Goal: Task Accomplishment & Management: Use online tool/utility

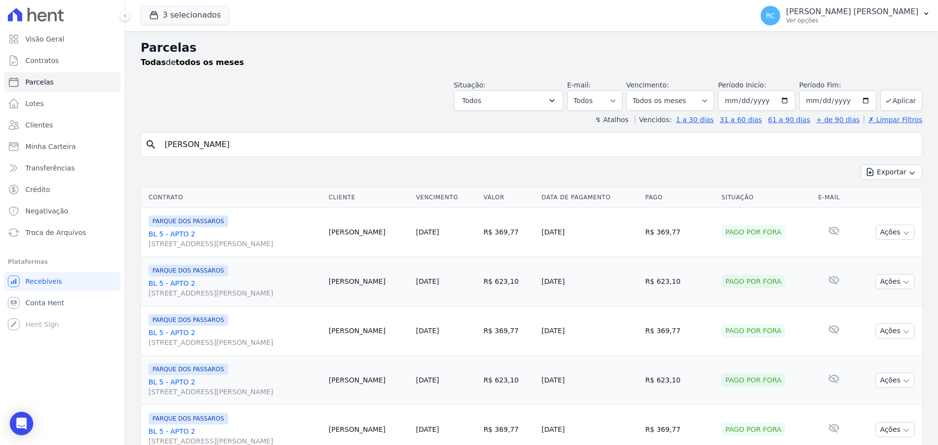
select select
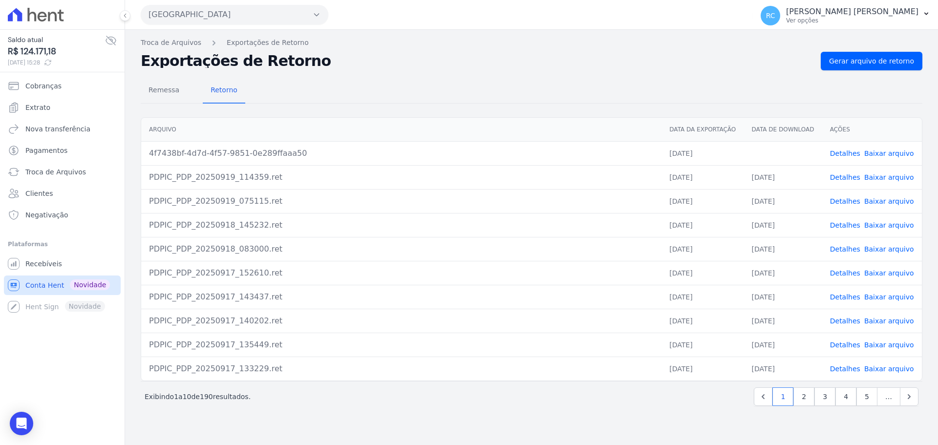
click at [46, 288] on span "Conta Hent" at bounding box center [44, 285] width 39 height 10
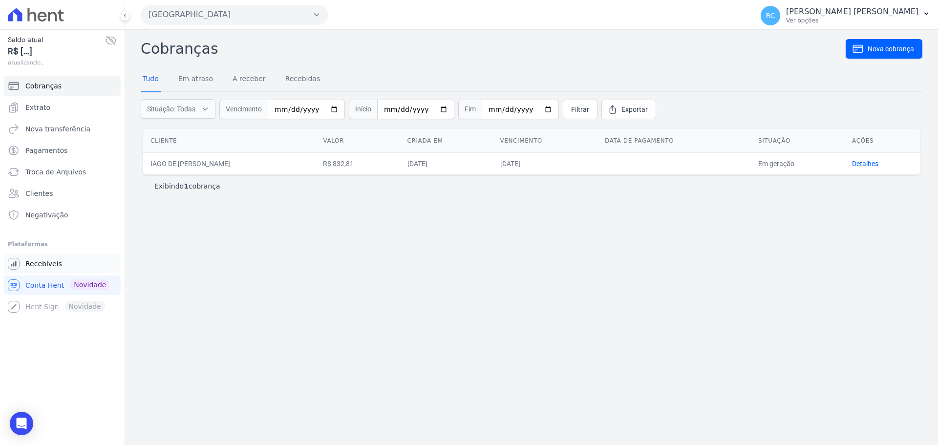
click at [64, 259] on link "Recebíveis" at bounding box center [62, 264] width 117 height 20
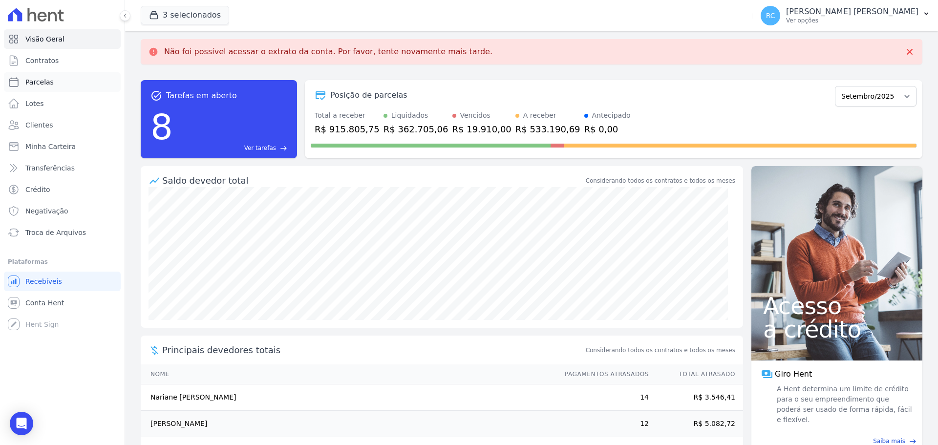
click at [64, 85] on link "Parcelas" at bounding box center [62, 82] width 117 height 20
select select
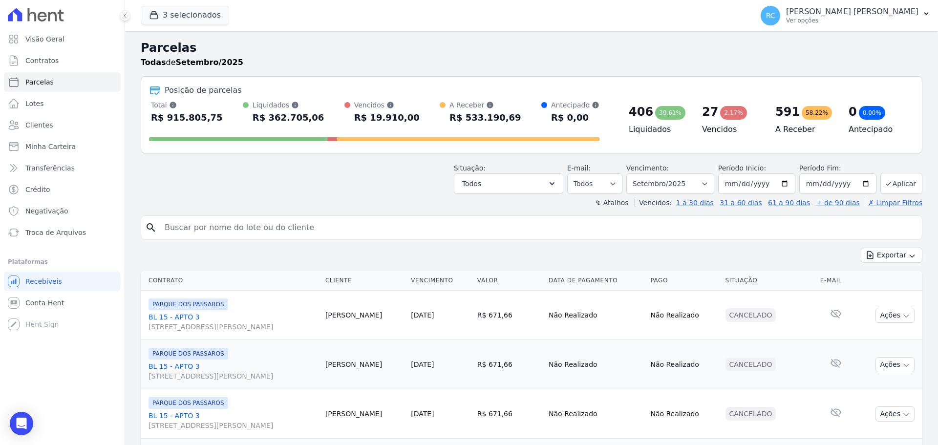
drag, startPoint x: 204, startPoint y: 223, endPoint x: 225, endPoint y: 218, distance: 22.0
click at [204, 223] on input "search" at bounding box center [538, 228] width 759 height 20
paste input "[PERSON_NAME] GOES"
type input "[PERSON_NAME] GOES"
click at [861, 248] on button "Exportar" at bounding box center [892, 255] width 62 height 15
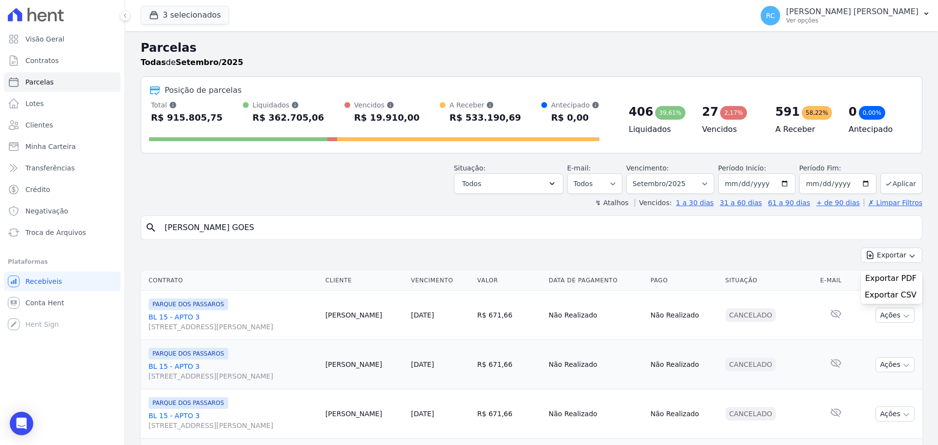
click at [285, 218] on input "[PERSON_NAME] GOES" at bounding box center [538, 228] width 759 height 20
select select
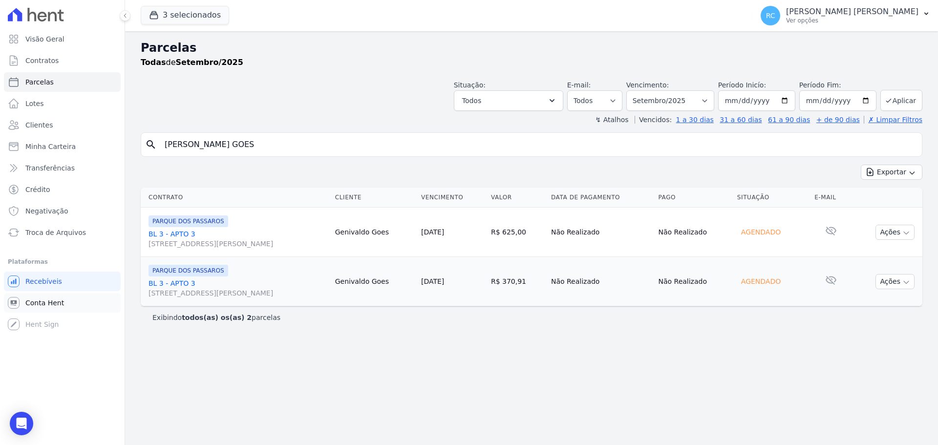
click at [45, 311] on link "Conta Hent" at bounding box center [62, 303] width 117 height 20
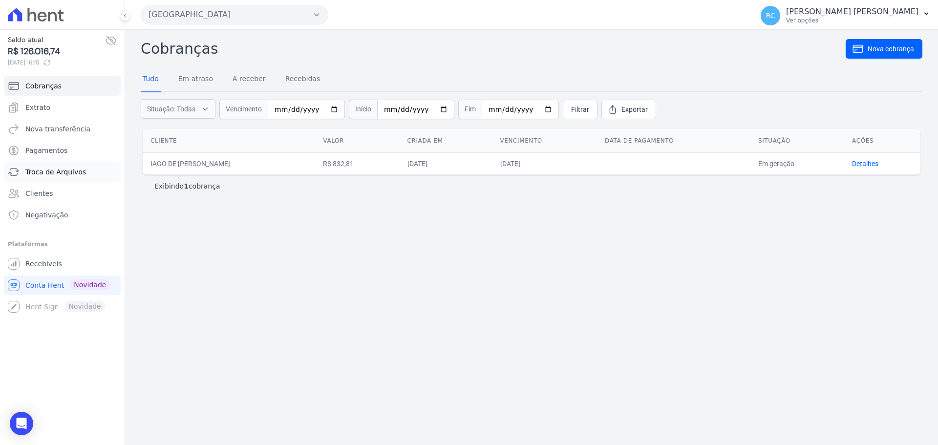
click at [75, 170] on span "Troca de Arquivos" at bounding box center [55, 172] width 61 height 10
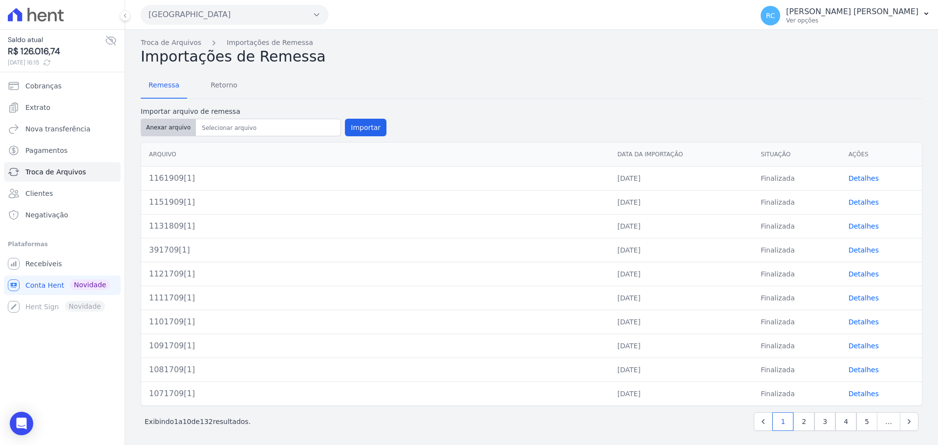
click at [181, 127] on button "Anexar arquivo" at bounding box center [168, 128] width 55 height 18
type input "1171909"
click at [364, 123] on button "Importar" at bounding box center [366, 128] width 42 height 18
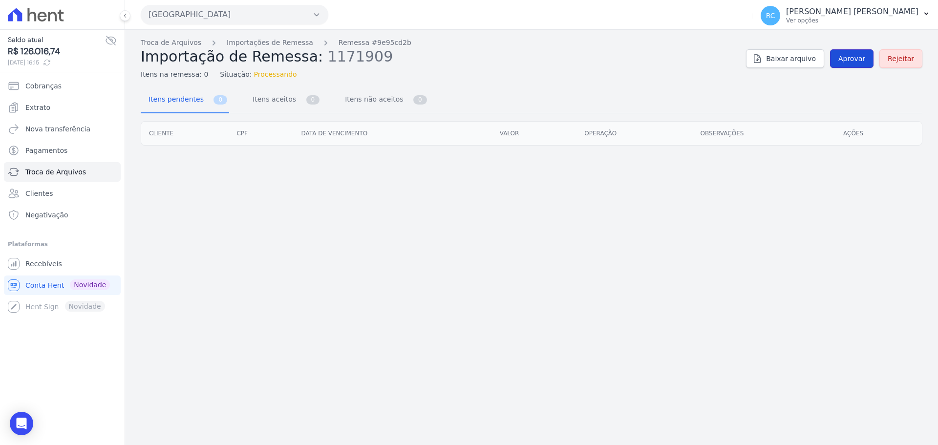
click at [855, 55] on span "Aprovar" at bounding box center [851, 59] width 27 height 10
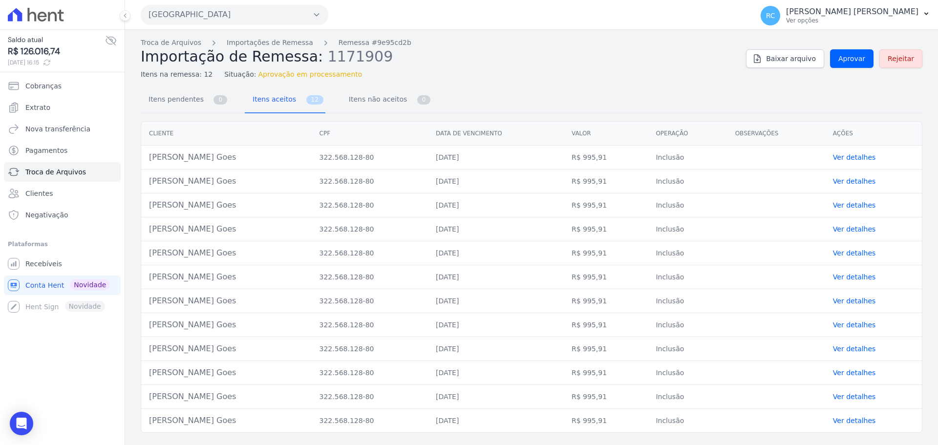
click at [846, 73] on div "Troca de Arquivos Importações de Remessa Remessa #9e95cd2b Importação de Remess…" at bounding box center [532, 59] width 782 height 42
click at [851, 64] on link "Aprovar" at bounding box center [851, 58] width 43 height 19
click at [856, 55] on span "Aprovar" at bounding box center [851, 59] width 27 height 10
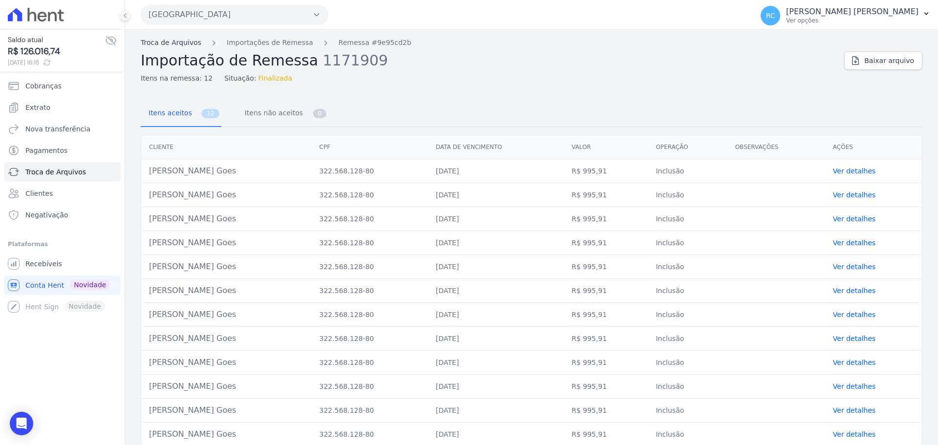
click at [164, 45] on link "Troca de Arquivos" at bounding box center [171, 43] width 61 height 10
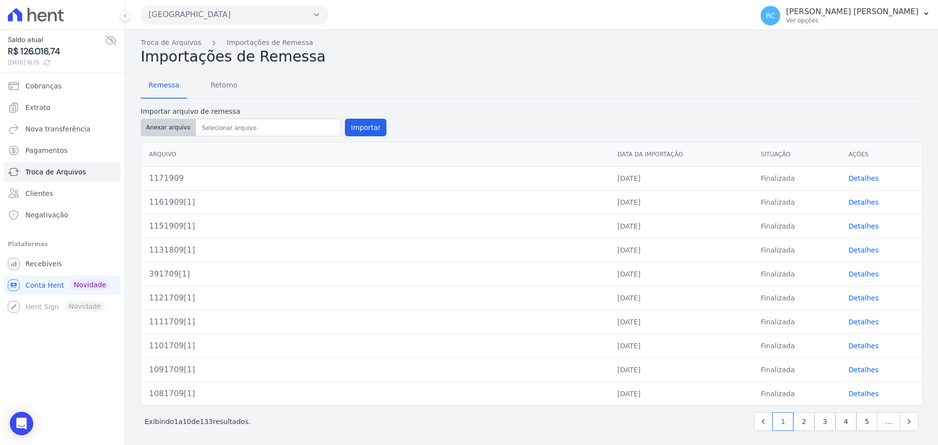
click at [170, 129] on button "Anexar arquivo" at bounding box center [168, 128] width 55 height 18
click at [224, 91] on span "Retorno" at bounding box center [224, 85] width 39 height 20
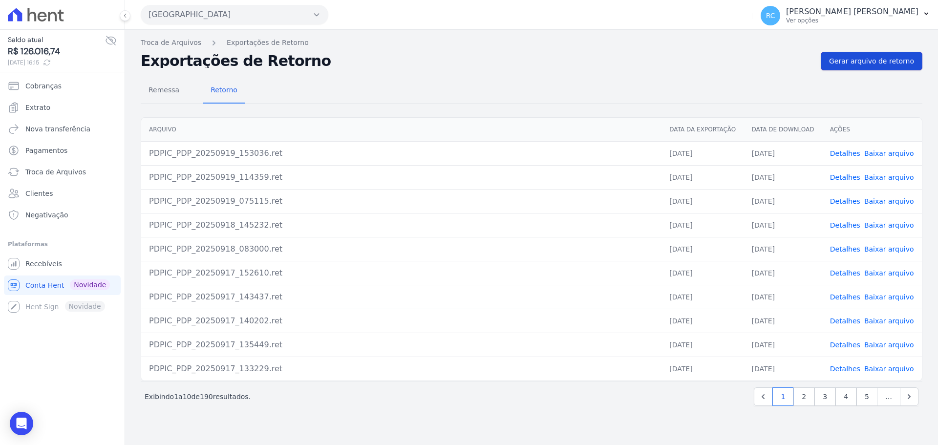
click at [877, 66] on link "Gerar arquivo de retorno" at bounding box center [872, 61] width 102 height 19
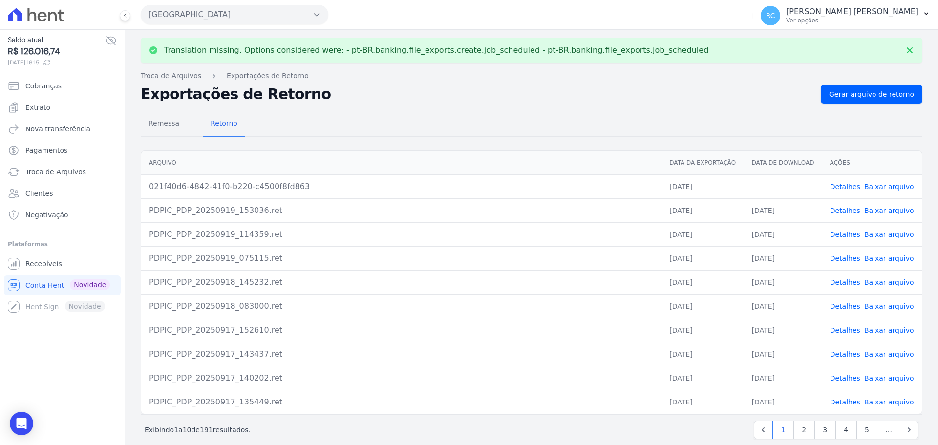
click at [874, 185] on link "Baixar arquivo" at bounding box center [889, 187] width 50 height 8
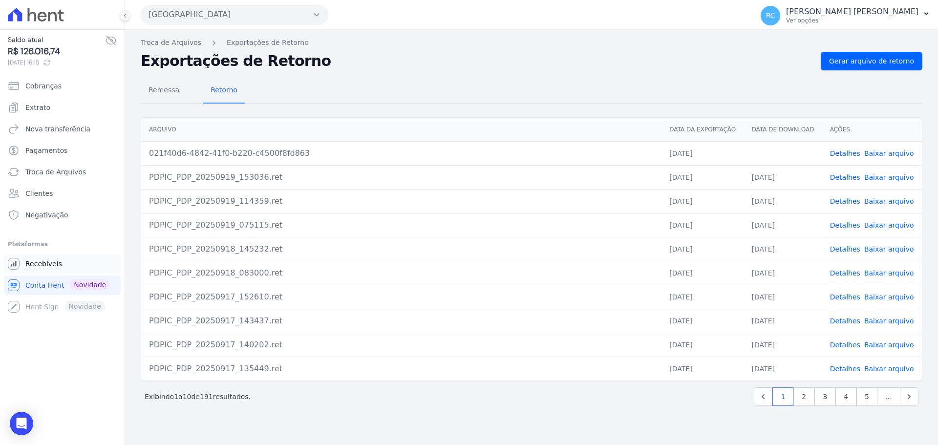
click at [48, 266] on span "Recebíveis" at bounding box center [43, 264] width 37 height 10
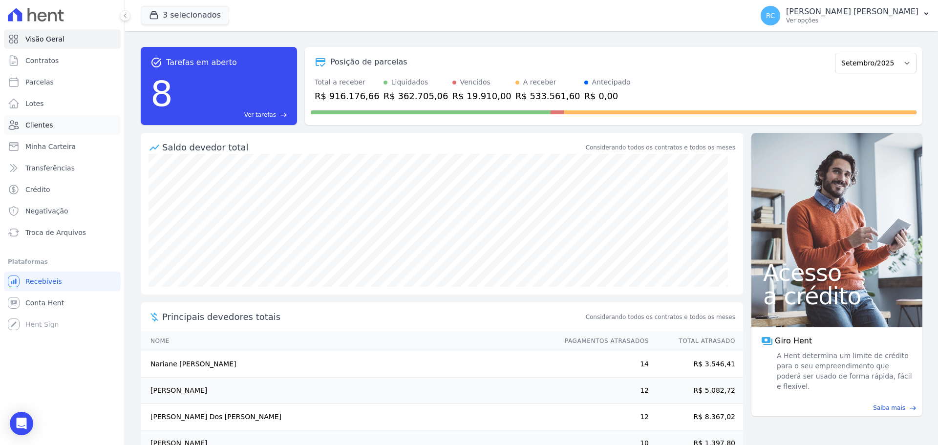
drag, startPoint x: 55, startPoint y: 126, endPoint x: 62, endPoint y: 127, distance: 7.0
click at [54, 126] on link "Clientes" at bounding box center [62, 125] width 117 height 20
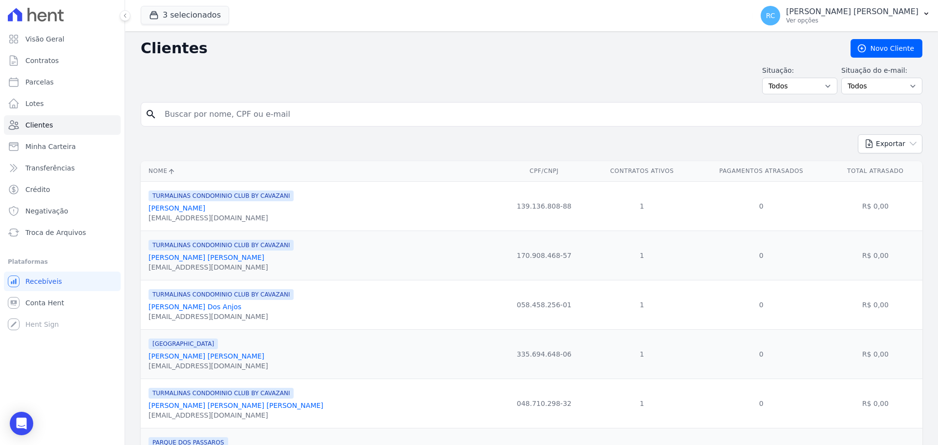
click at [233, 107] on input "search" at bounding box center [538, 115] width 759 height 20
type input "[PERSON_NAME] dos [PERSON_NAME] Bento"
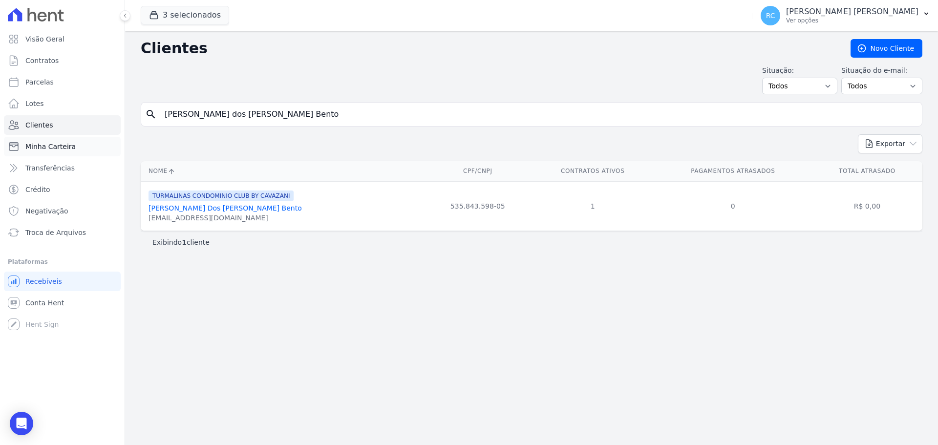
drag, startPoint x: 314, startPoint y: 121, endPoint x: 43, endPoint y: 138, distance: 271.7
click at [43, 138] on div "Visão Geral Contratos [GEOGRAPHIC_DATA] Lotes Clientes Minha Carteira Transferê…" at bounding box center [469, 222] width 938 height 445
click at [62, 87] on link "Parcelas" at bounding box center [62, 82] width 117 height 20
select select
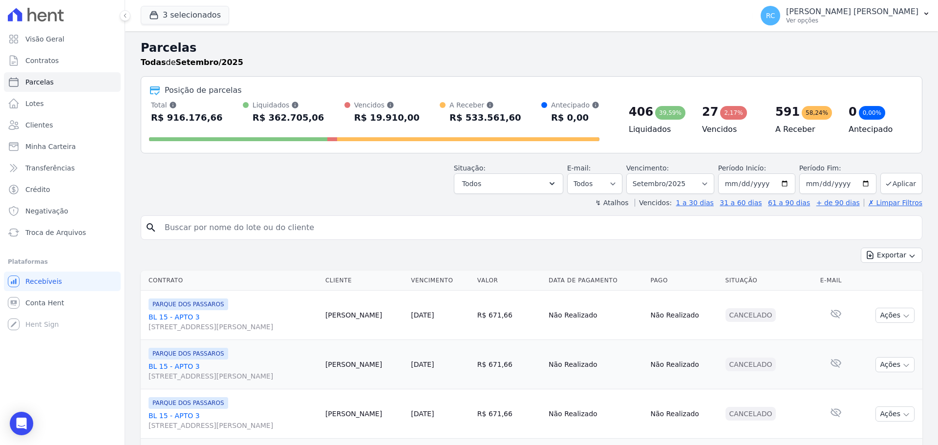
drag, startPoint x: 233, startPoint y: 224, endPoint x: 261, endPoint y: 214, distance: 30.6
click at [233, 223] on input "search" at bounding box center [538, 228] width 759 height 20
paste input "[PERSON_NAME] dos [PERSON_NAME] Bento"
type input "[PERSON_NAME] dos [PERSON_NAME] Bento"
select select
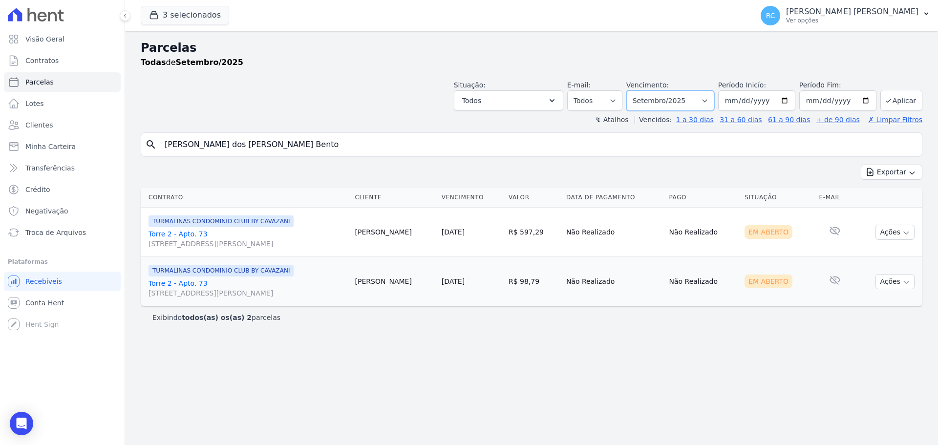
click at [709, 97] on select "[GEOGRAPHIC_DATA] por período ──────── Todos os meses Dezembro/2021 [GEOGRAPHIC…" at bounding box center [670, 100] width 88 height 21
select select "all"
click at [640, 90] on select "[GEOGRAPHIC_DATA] por período ──────── Todos os meses Dezembro/2021 [GEOGRAPHIC…" at bounding box center [670, 100] width 88 height 21
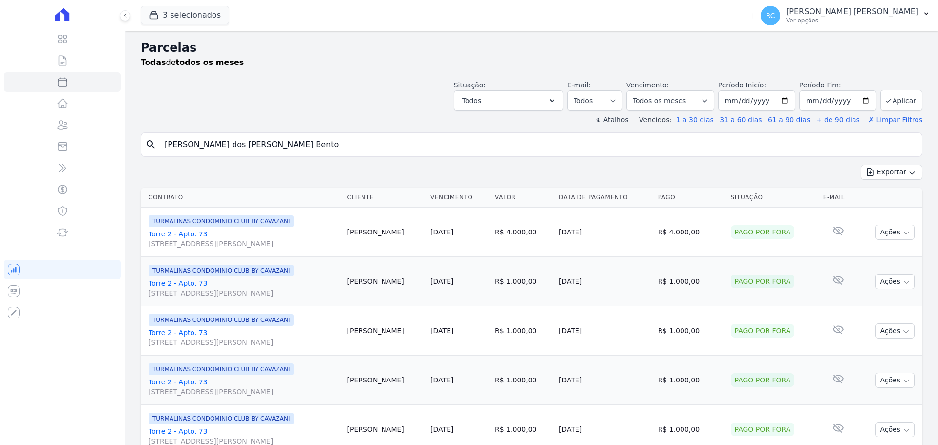
select select
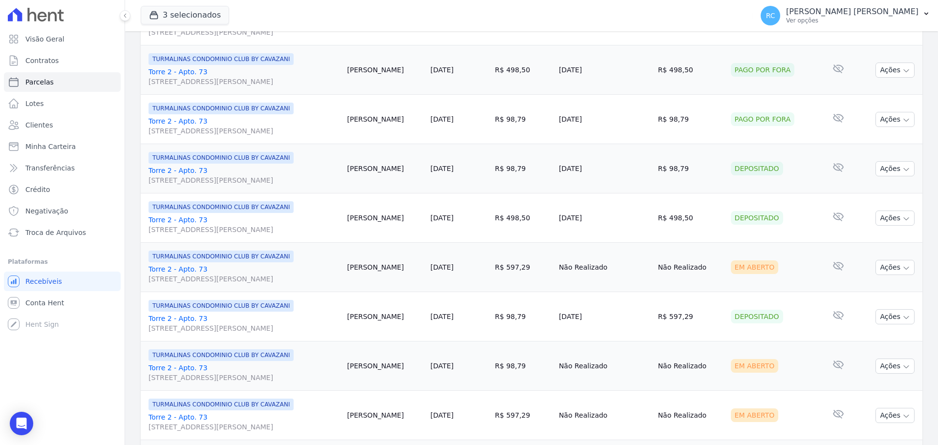
scroll to position [391, 0]
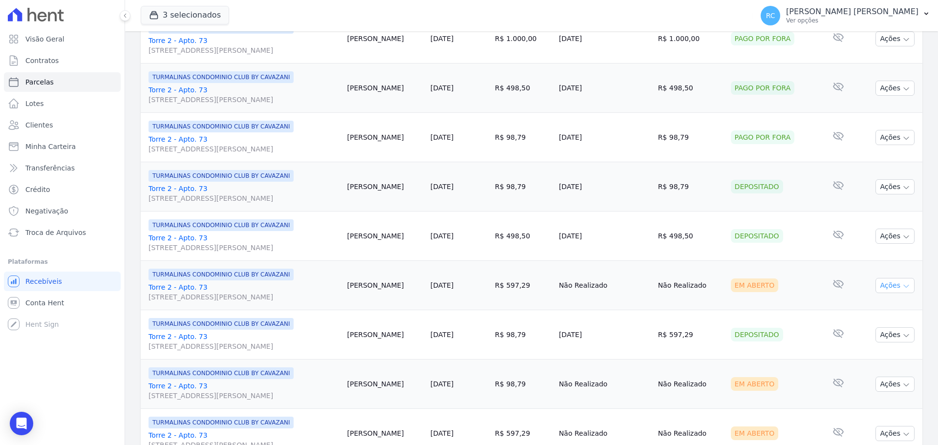
click at [884, 289] on button "Ações" at bounding box center [895, 285] width 39 height 15
click at [870, 361] on link "Liquidação Manual" at bounding box center [891, 362] width 94 height 18
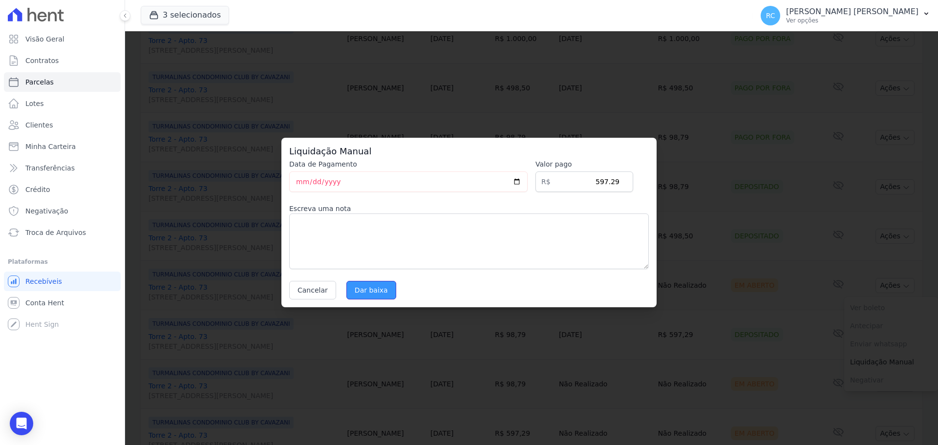
click at [372, 286] on input "Dar baixa" at bounding box center [371, 290] width 50 height 19
select select
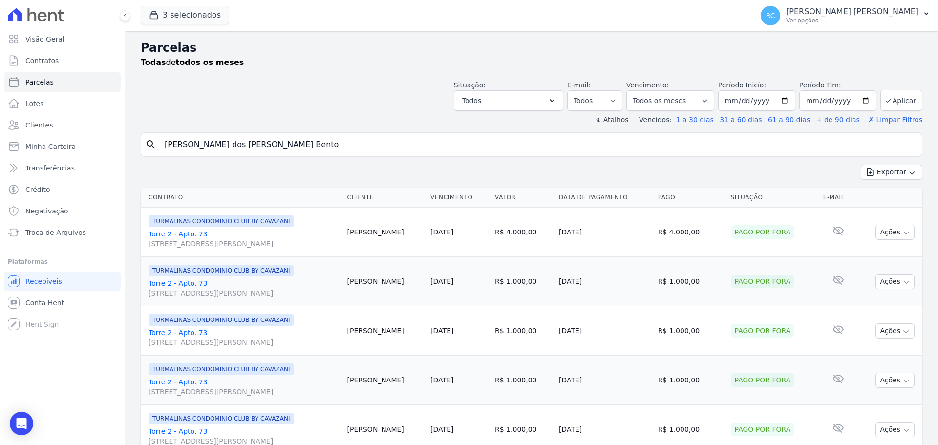
drag, startPoint x: 317, startPoint y: 141, endPoint x: 0, endPoint y: 154, distance: 317.4
click at [0, 154] on div "Visão Geral Contratos [GEOGRAPHIC_DATA] Lotes Clientes Minha Carteira Transferê…" at bounding box center [469, 222] width 938 height 445
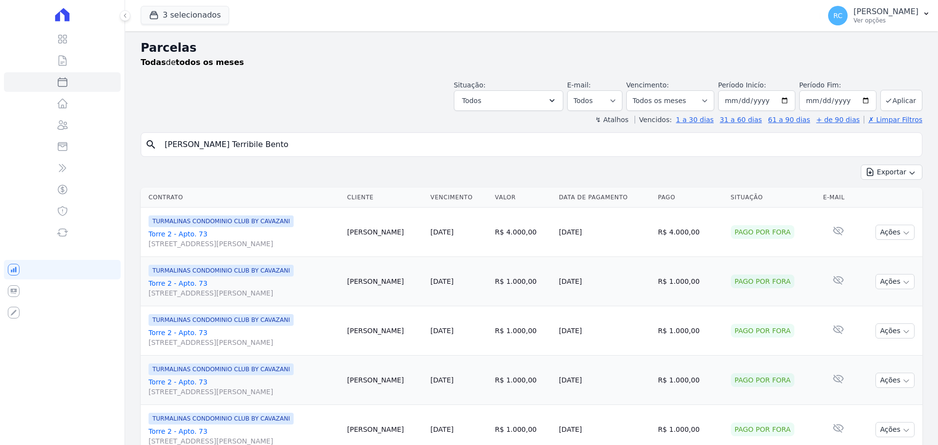
select select
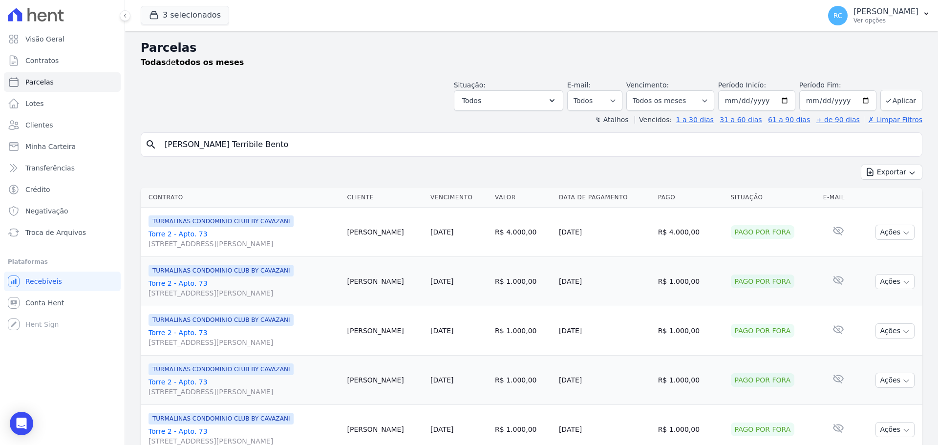
drag, startPoint x: 315, startPoint y: 147, endPoint x: 23, endPoint y: 135, distance: 291.9
click at [29, 142] on div "Visão Geral Contratos [GEOGRAPHIC_DATA] Lotes Clientes Minha Carteira Transferê…" at bounding box center [469, 222] width 938 height 445
type input "marilia"
select select
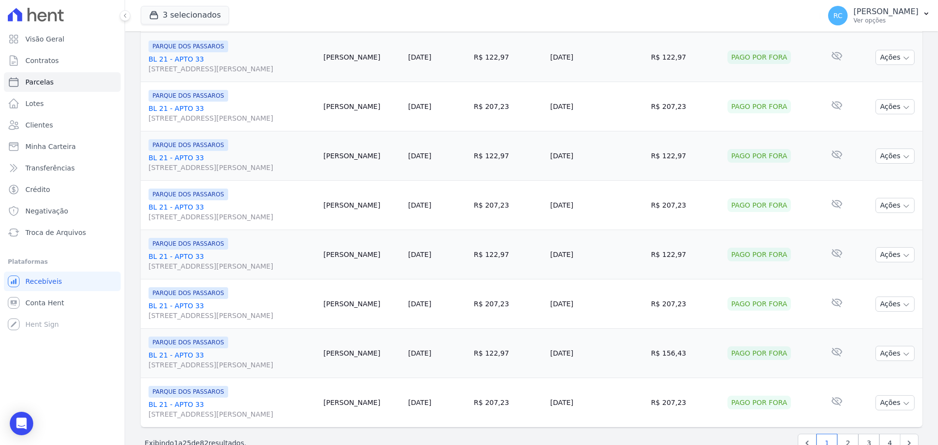
scroll to position [1039, 0]
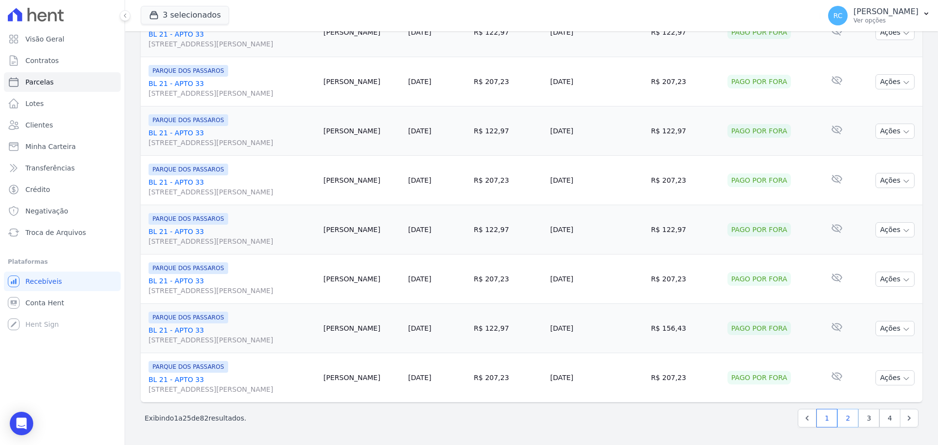
click at [837, 417] on link "2" at bounding box center [847, 418] width 21 height 19
select select
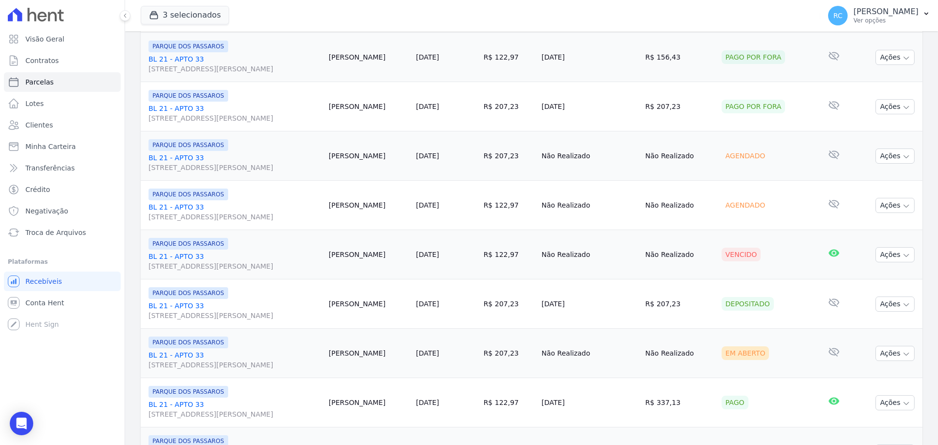
scroll to position [537, 0]
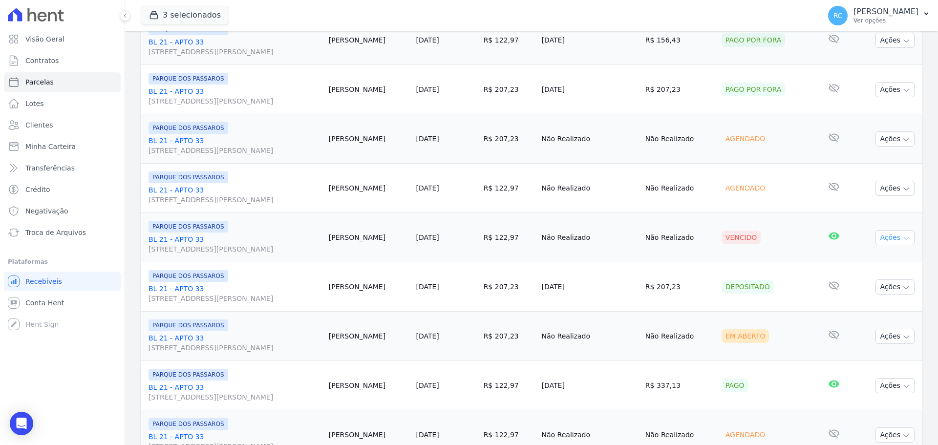
click at [883, 241] on button "Ações" at bounding box center [895, 237] width 39 height 15
click at [864, 255] on link "Ver boleto" at bounding box center [891, 260] width 94 height 18
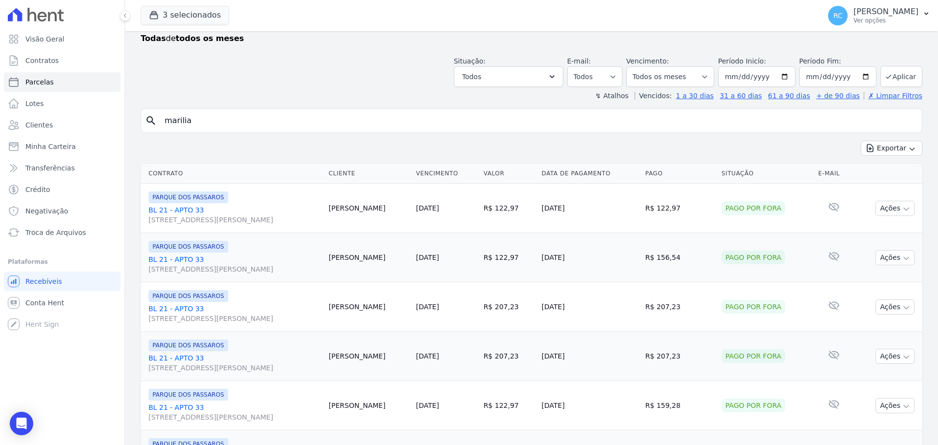
scroll to position [0, 0]
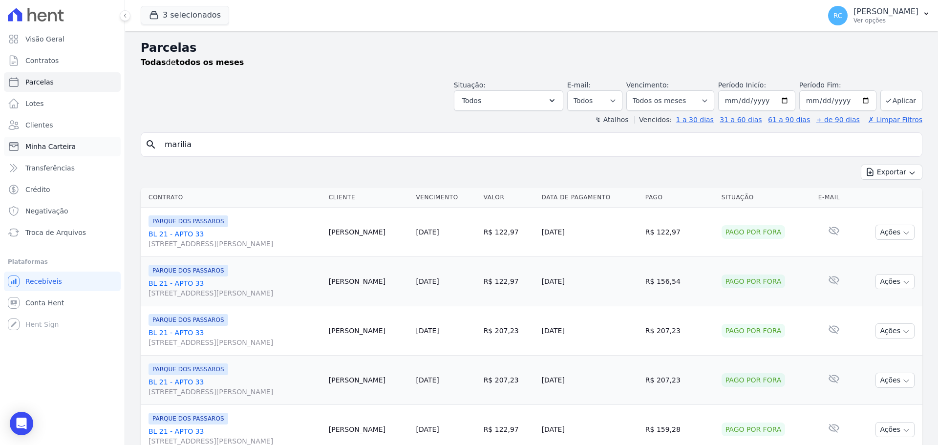
drag, startPoint x: 249, startPoint y: 147, endPoint x: 34, endPoint y: 155, distance: 215.6
click at [30, 157] on div "Visão Geral Contratos [GEOGRAPHIC_DATA] Lotes Clientes Minha Carteira Transferê…" at bounding box center [469, 222] width 938 height 445
paste input "Bruno Barros da Silv"
type input "Bruno Barros da Silva"
select select
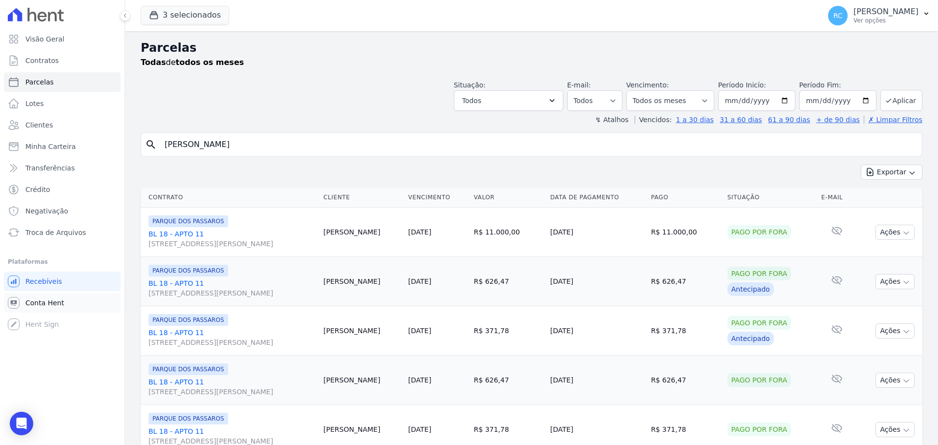
click at [60, 302] on span "Conta Hent" at bounding box center [44, 303] width 39 height 10
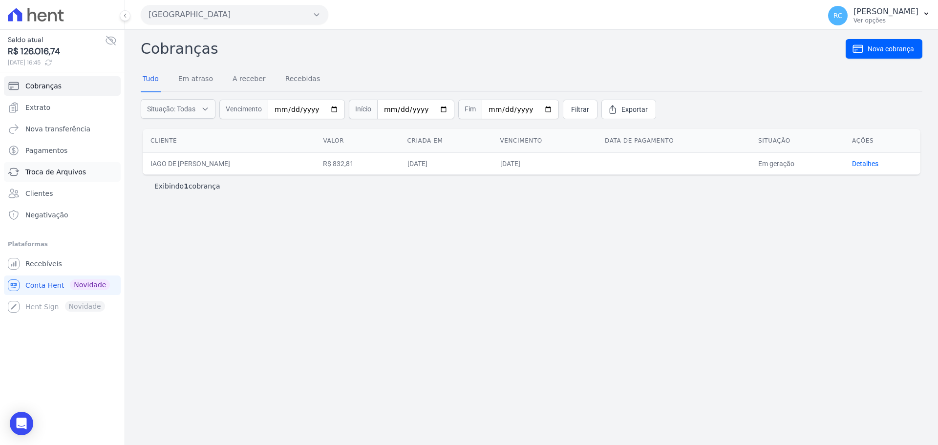
drag, startPoint x: 51, startPoint y: 182, endPoint x: 54, endPoint y: 173, distance: 9.3
click at [52, 178] on ul "Cobranças Extrato Nova transferência Pagamentos Troca de Arquivos Clientes Nega…" at bounding box center [62, 150] width 117 height 149
click at [54, 173] on span "Troca de Arquivos" at bounding box center [55, 172] width 61 height 10
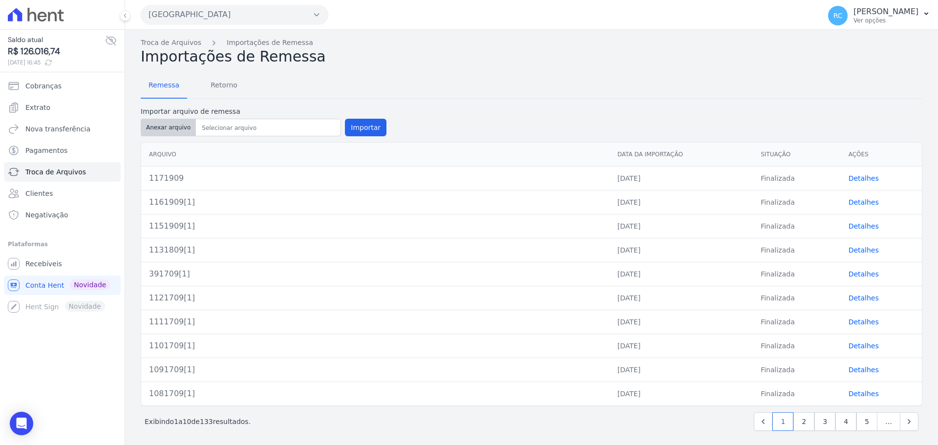
click at [168, 126] on button "Anexar arquivo" at bounding box center [168, 128] width 55 height 18
click at [181, 126] on button "Anexar arquivo" at bounding box center [168, 128] width 55 height 18
click at [171, 126] on button "Anexar arquivo" at bounding box center [168, 128] width 55 height 18
type input "1181909[1]"
click at [369, 128] on button "Importar" at bounding box center [366, 128] width 42 height 18
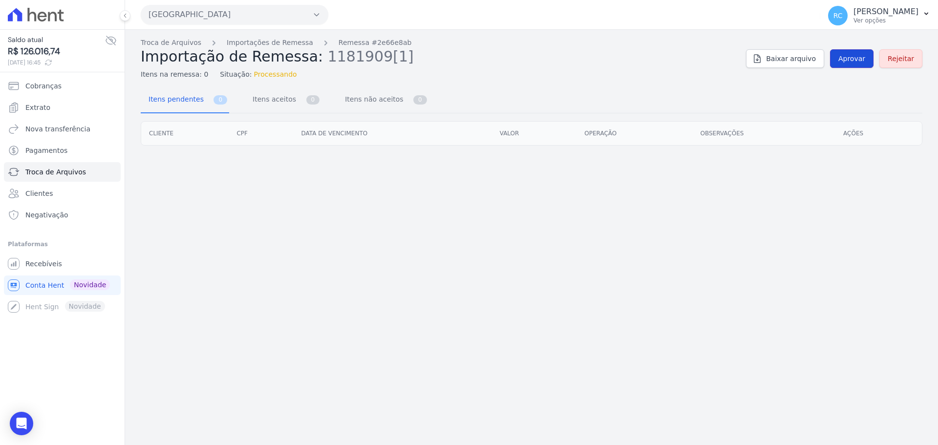
click at [851, 59] on span "Aprovar" at bounding box center [851, 59] width 27 height 10
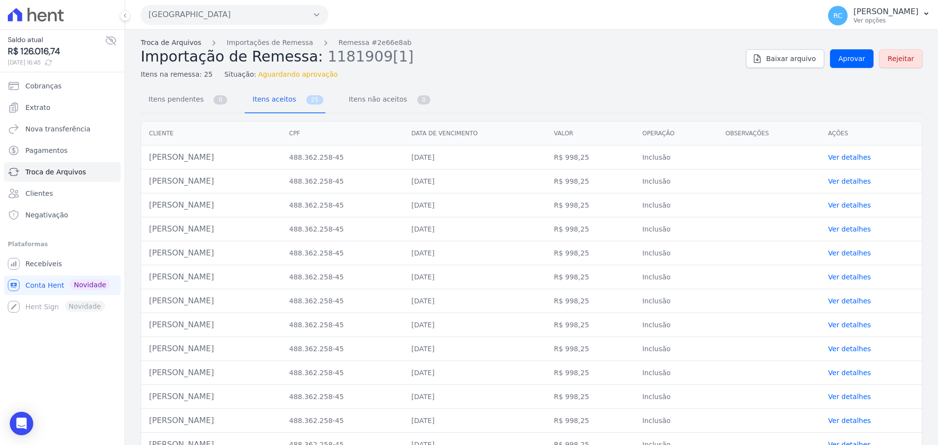
click at [171, 40] on link "Troca de Arquivos" at bounding box center [171, 43] width 61 height 10
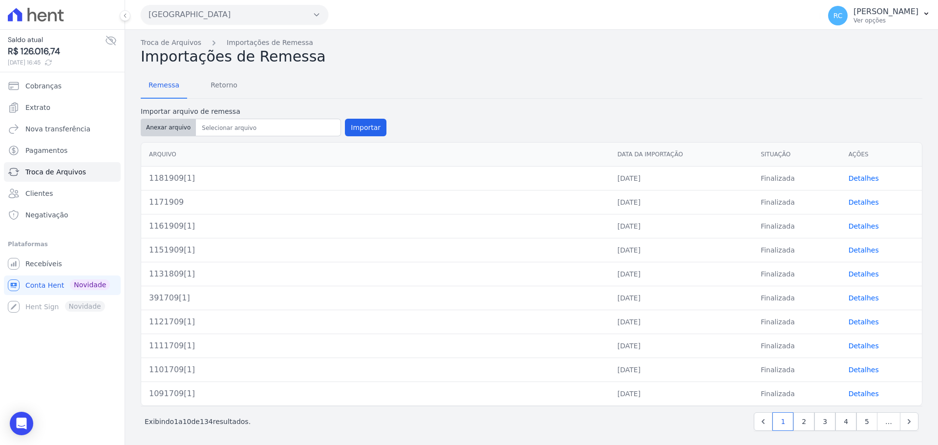
click at [167, 121] on button "Anexar arquivo" at bounding box center [168, 128] width 55 height 18
click at [170, 124] on button "Anexar arquivo" at bounding box center [168, 128] width 55 height 18
type input "1191909[1]"
click at [360, 123] on button "Importar" at bounding box center [366, 128] width 42 height 18
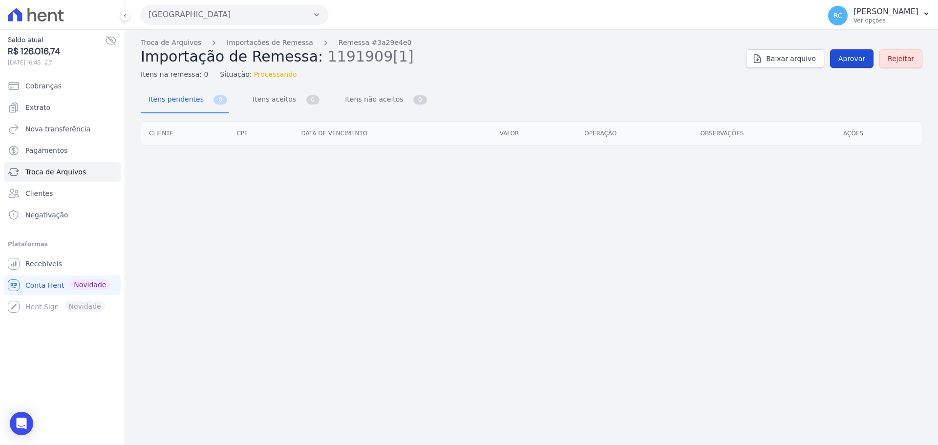
click at [863, 61] on span "Aprovar" at bounding box center [851, 59] width 27 height 10
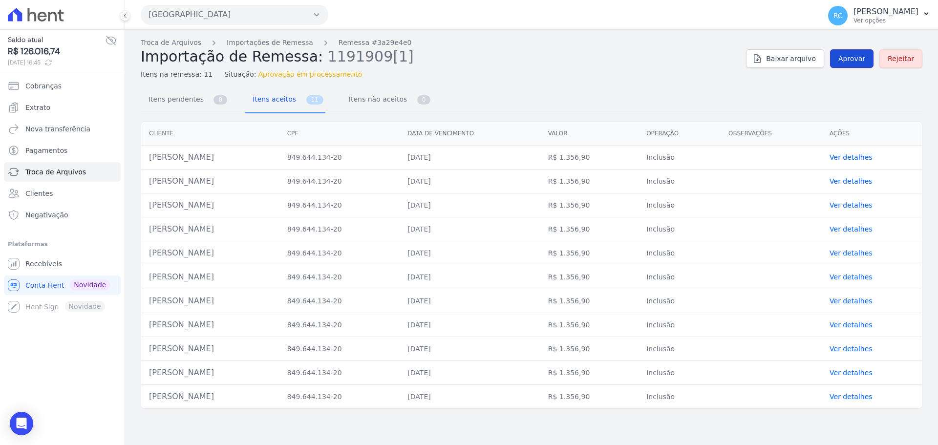
click at [854, 55] on span "Aprovar" at bounding box center [851, 59] width 27 height 10
click at [852, 60] on span "Aprovar" at bounding box center [851, 59] width 27 height 10
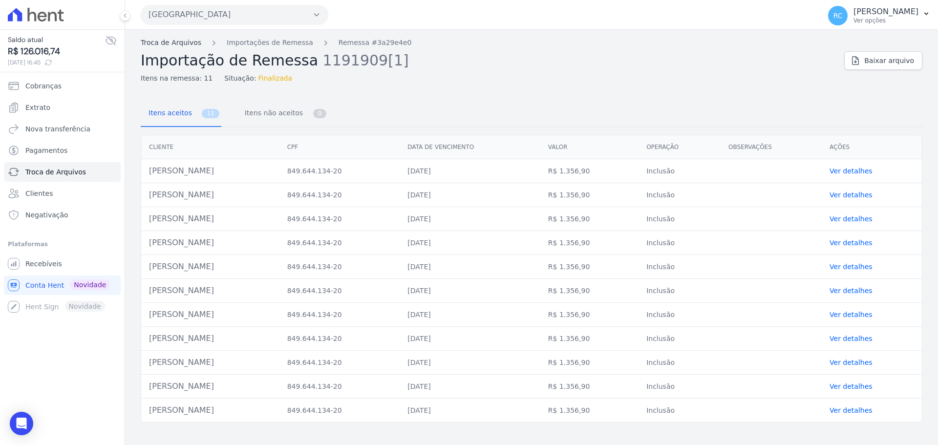
click at [159, 42] on link "Troca de Arquivos" at bounding box center [171, 43] width 61 height 10
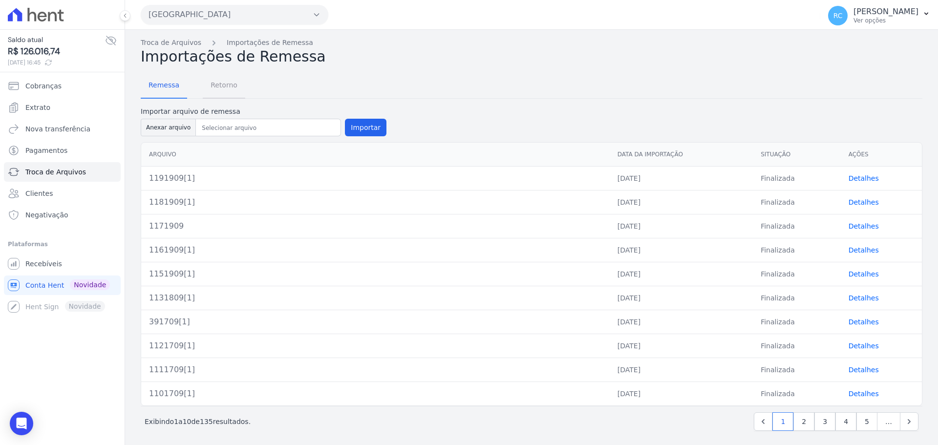
click at [222, 94] on span "Retorno" at bounding box center [224, 85] width 39 height 20
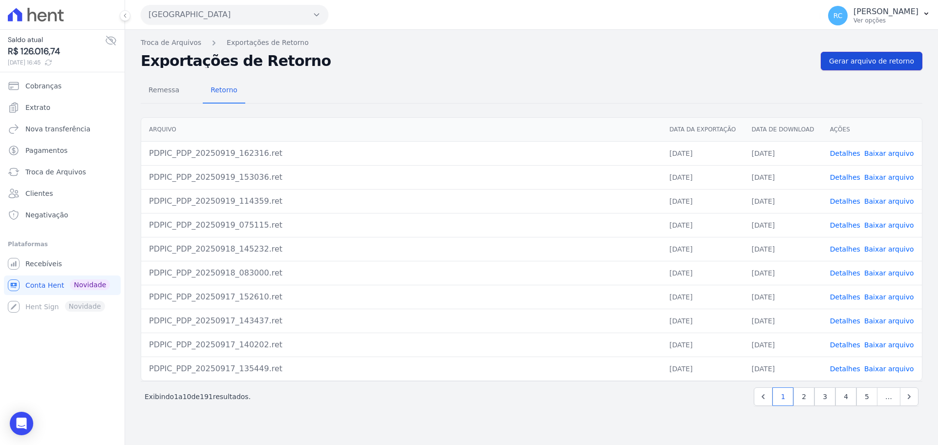
click at [848, 63] on span "Gerar arquivo de retorno" at bounding box center [871, 61] width 85 height 10
click at [841, 151] on link "Detalhes" at bounding box center [845, 154] width 30 height 8
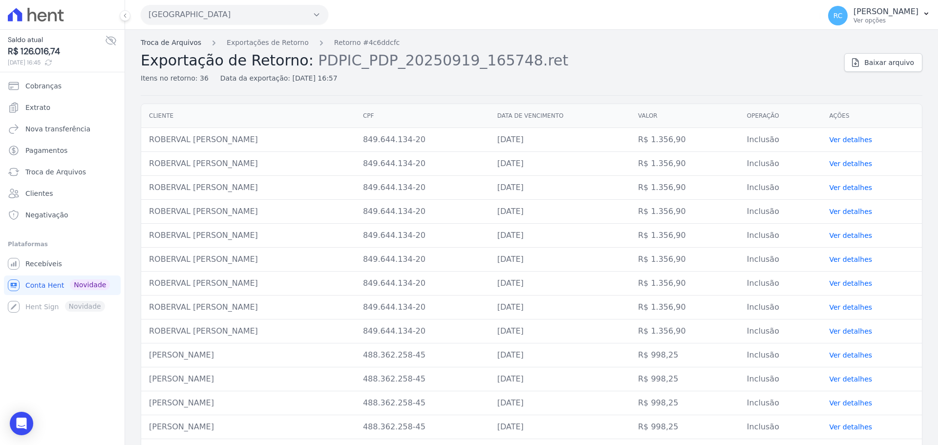
click at [172, 43] on link "Troca de Arquivos" at bounding box center [171, 43] width 61 height 10
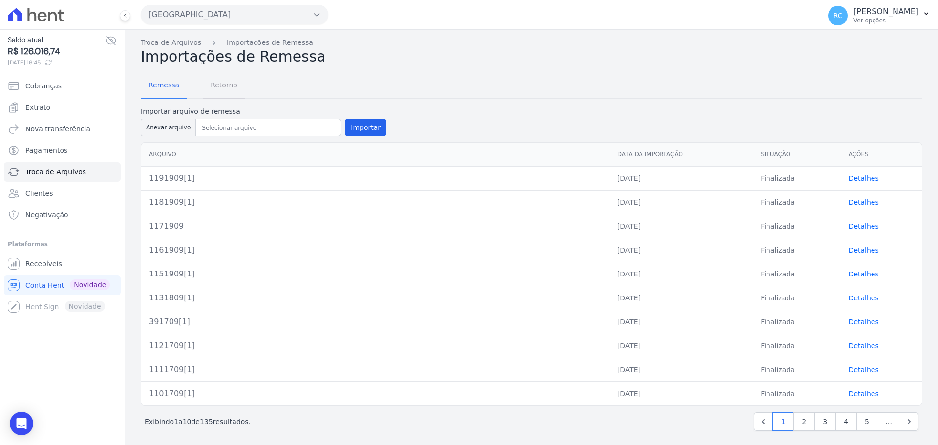
click at [216, 93] on span "Retorno" at bounding box center [224, 85] width 39 height 20
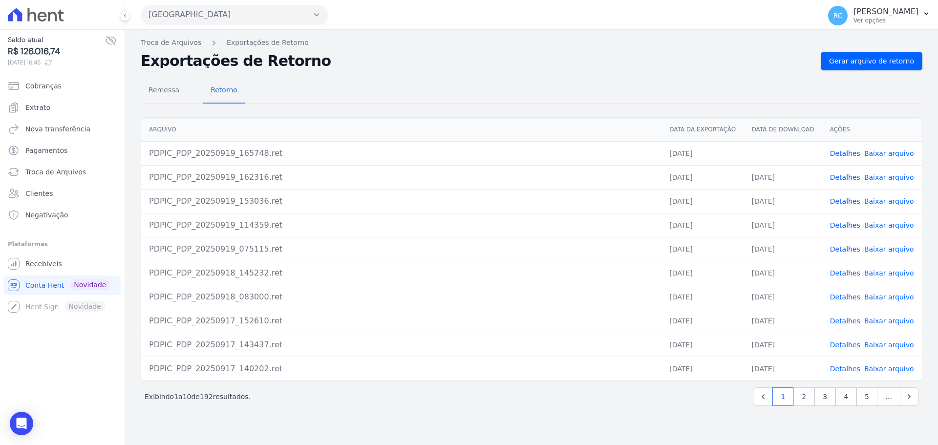
click at [873, 160] on td "Detalhes Baixar arquivo" at bounding box center [872, 153] width 100 height 24
click at [873, 155] on link "Baixar arquivo" at bounding box center [889, 154] width 50 height 8
click at [168, 45] on link "Troca de Arquivos" at bounding box center [171, 43] width 61 height 10
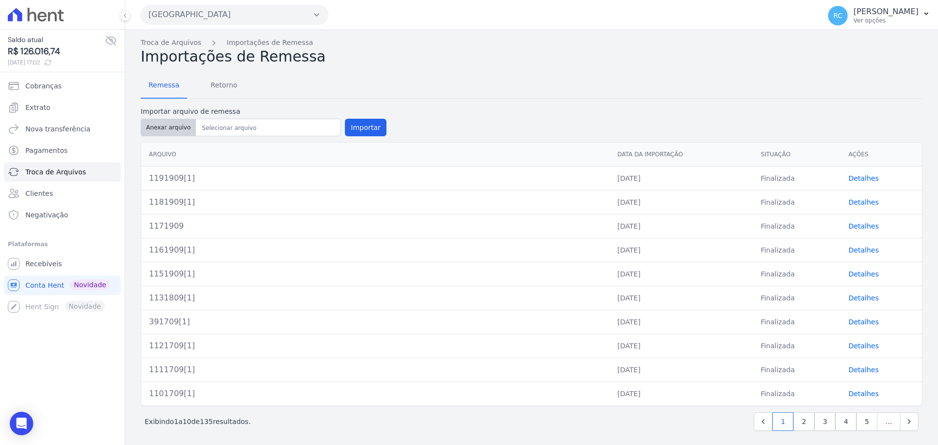
click at [168, 129] on button "Anexar arquivo" at bounding box center [168, 128] width 55 height 18
type input "1201909"
click at [365, 128] on button "Importar" at bounding box center [366, 128] width 42 height 18
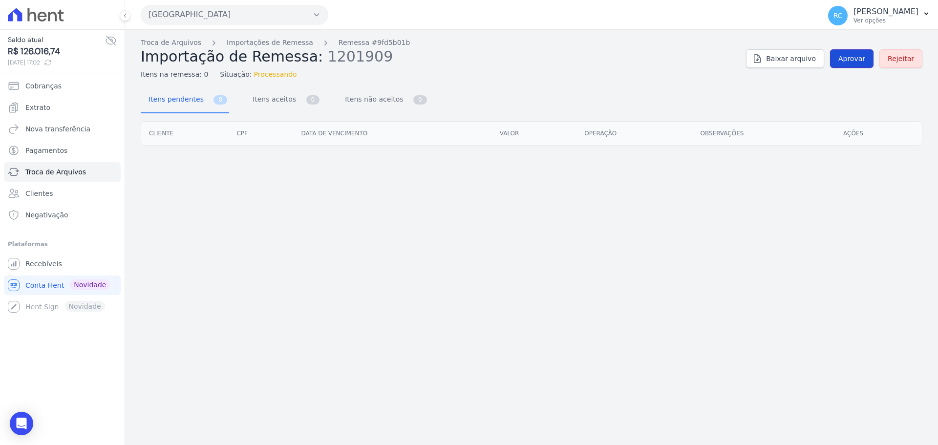
click at [848, 53] on link "Aprovar" at bounding box center [851, 58] width 43 height 19
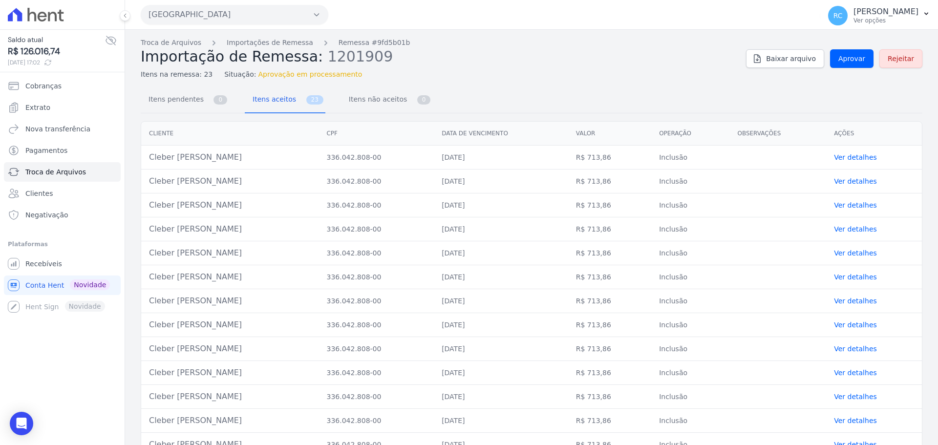
drag, startPoint x: 258, startPoint y: 154, endPoint x: 150, endPoint y: 161, distance: 109.2
click at [150, 161] on td "Cleber Thiago Gonzaga Claudino" at bounding box center [229, 158] width 177 height 24
copy td "Cleber Thiago Gonzaga Claudin"
click at [228, 163] on td "Cleber Thiago Gonzaga Claudino" at bounding box center [229, 158] width 177 height 24
drag, startPoint x: 222, startPoint y: 157, endPoint x: 149, endPoint y: 158, distance: 73.3
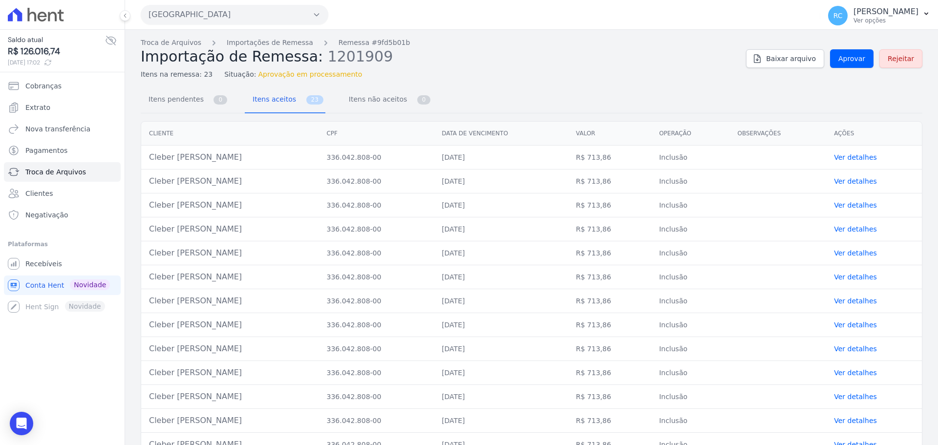
click at [149, 158] on td "Cleber Thiago Gonzaga Claudino" at bounding box center [229, 158] width 177 height 24
copy td "Cleber Thiago Gonza"
click at [851, 64] on link "Aprovar" at bounding box center [851, 58] width 43 height 19
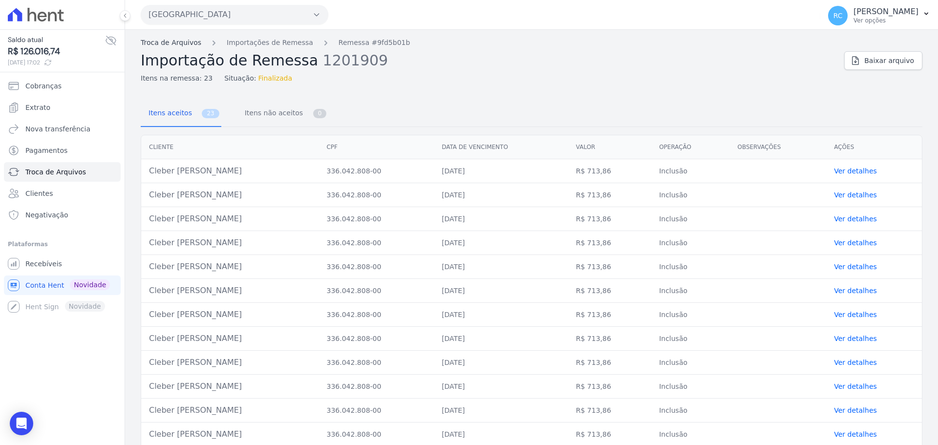
click at [172, 43] on link "Troca de Arquivos" at bounding box center [171, 43] width 61 height 10
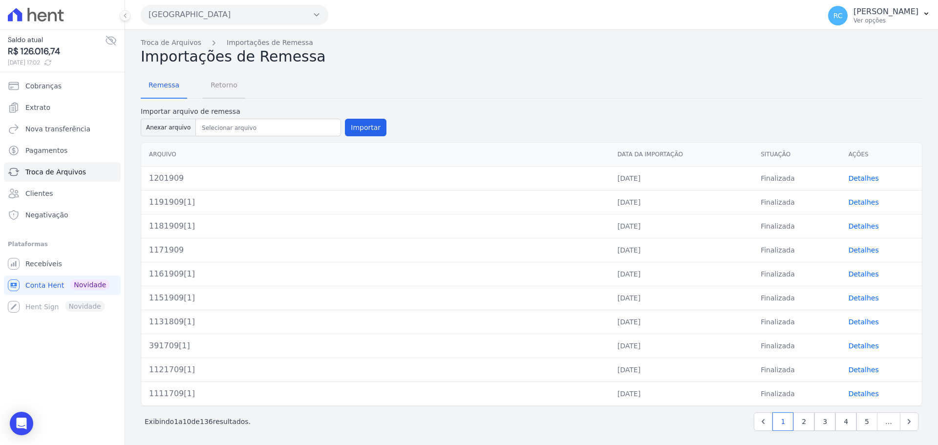
click at [225, 85] on span "Retorno" at bounding box center [224, 85] width 39 height 20
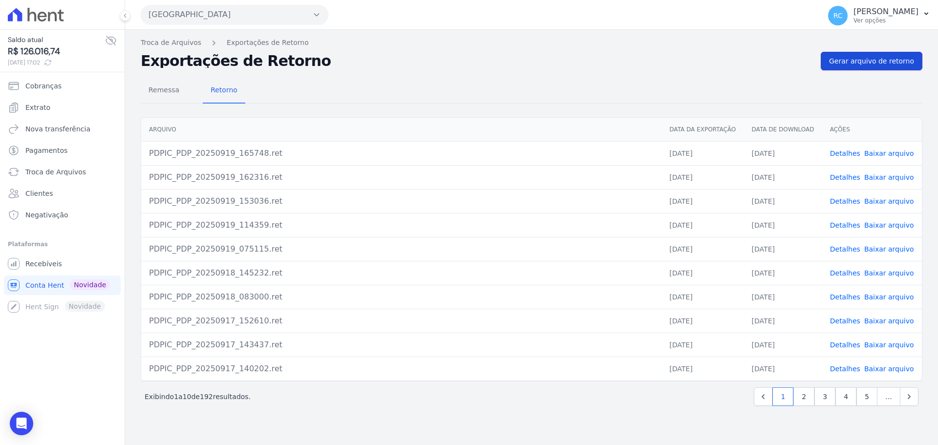
click at [873, 62] on span "Gerar arquivo de retorno" at bounding box center [871, 61] width 85 height 10
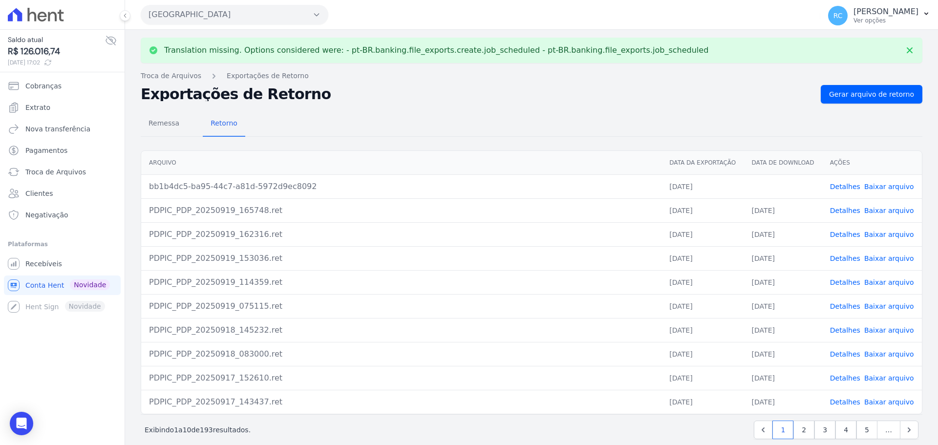
click at [875, 186] on link "Baixar arquivo" at bounding box center [889, 187] width 50 height 8
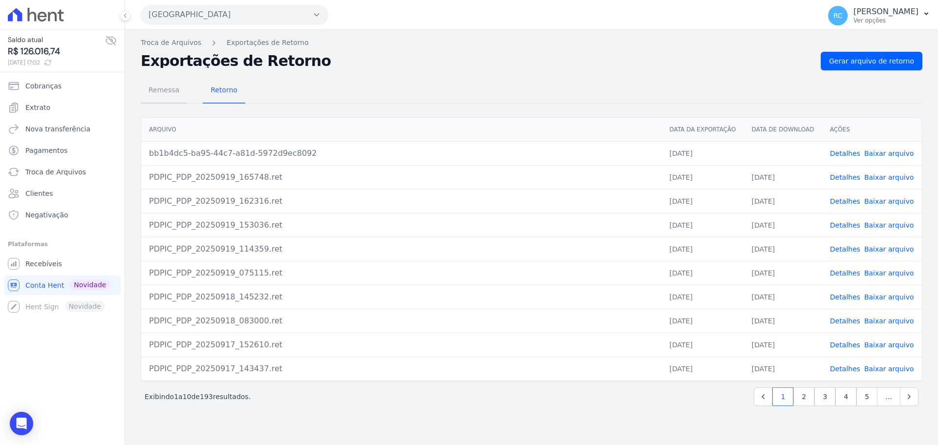
click at [173, 92] on span "Remessa" at bounding box center [164, 90] width 43 height 20
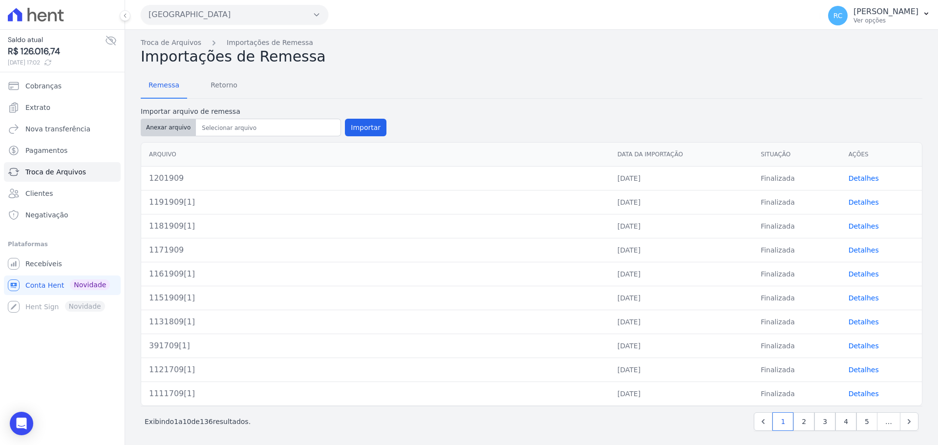
click at [168, 129] on button "Anexar arquivo" at bounding box center [168, 128] width 55 height 18
type input "411909[1]"
click at [359, 119] on button "Importar" at bounding box center [366, 128] width 42 height 18
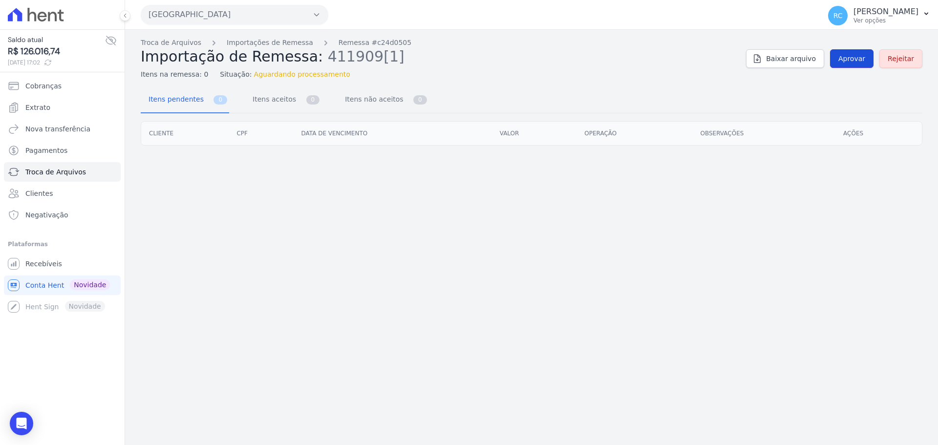
click at [858, 63] on span "Aprovar" at bounding box center [851, 59] width 27 height 10
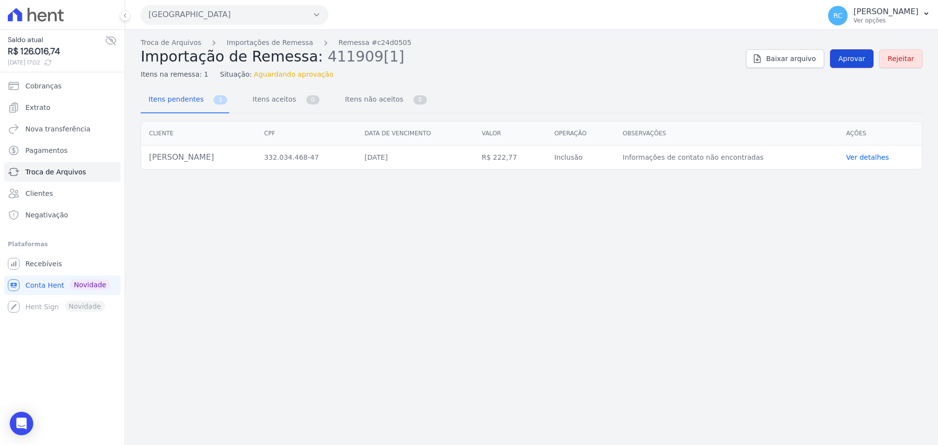
click at [846, 62] on span "Aprovar" at bounding box center [851, 59] width 27 height 10
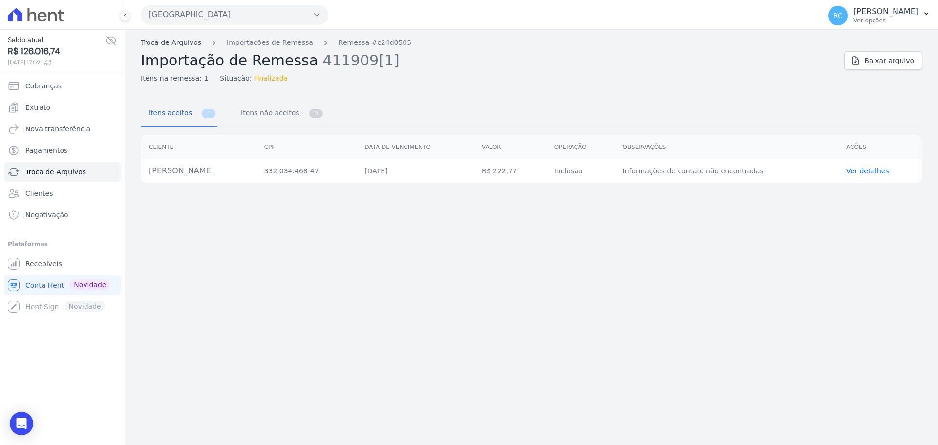
click at [177, 42] on link "Troca de Arquivos" at bounding box center [171, 43] width 61 height 10
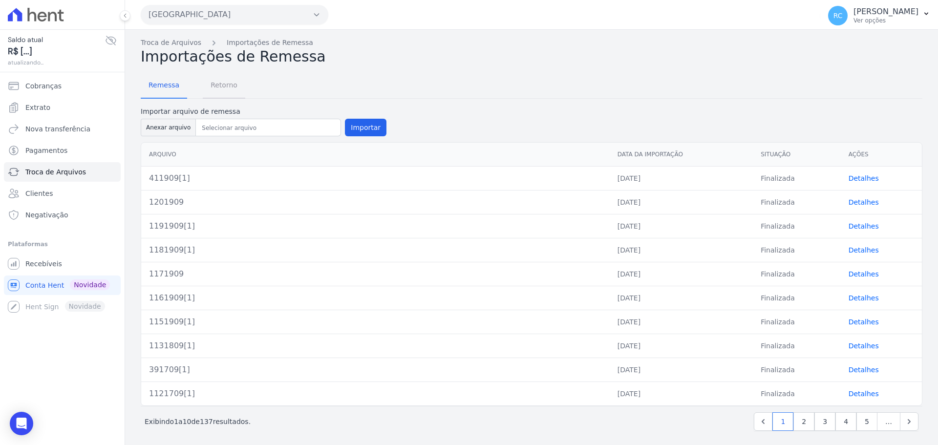
click at [227, 92] on span "Retorno" at bounding box center [224, 85] width 39 height 20
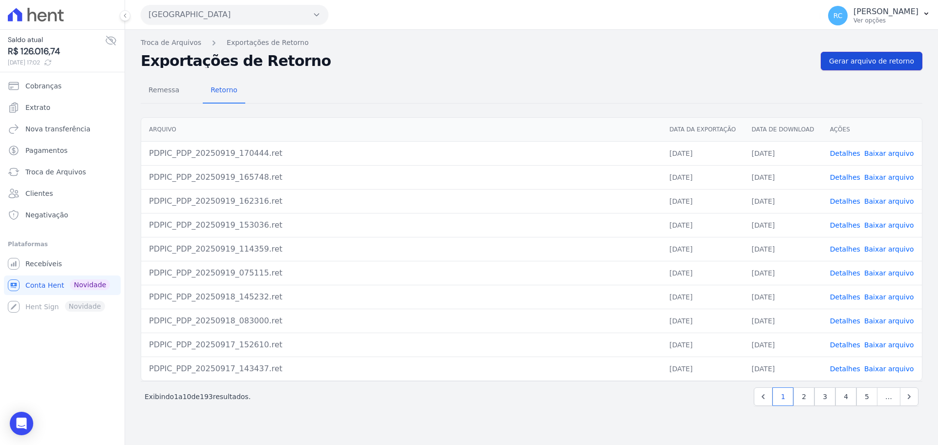
click at [881, 59] on span "Gerar arquivo de retorno" at bounding box center [871, 61] width 85 height 10
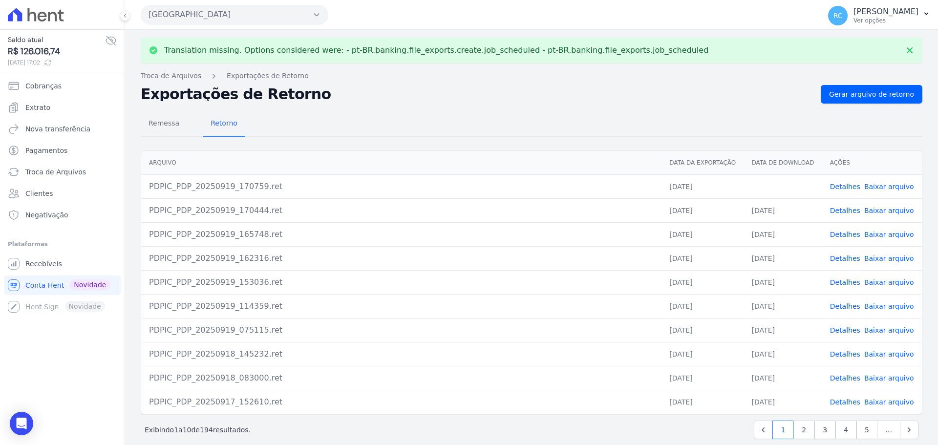
click at [878, 187] on link "Baixar arquivo" at bounding box center [889, 187] width 50 height 8
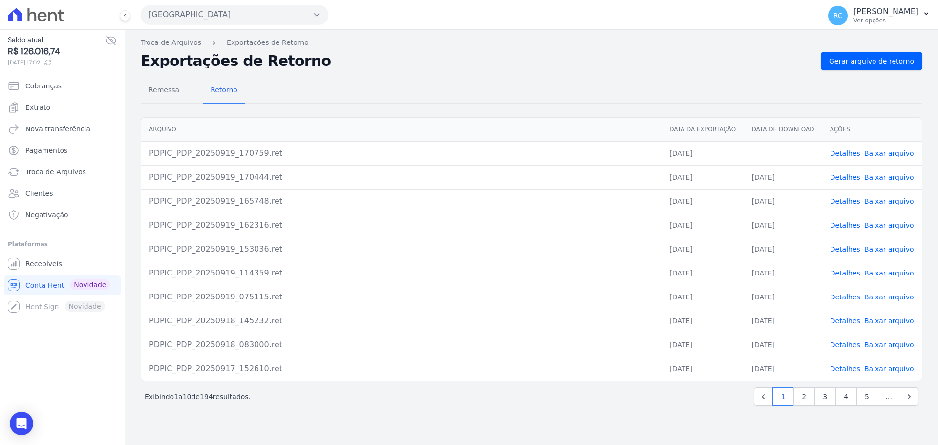
click at [843, 155] on link "Detalhes" at bounding box center [845, 154] width 30 height 8
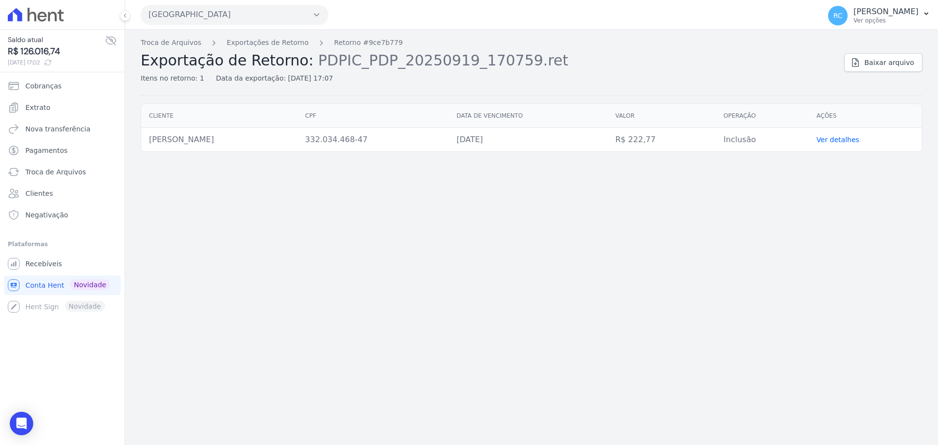
click at [846, 142] on link "Ver detalhes" at bounding box center [837, 140] width 43 height 8
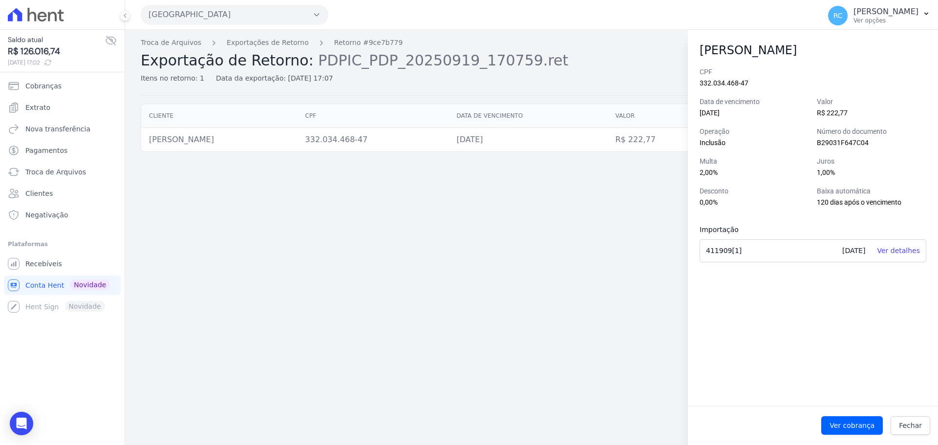
click at [340, 211] on div "Troca de Arquivos Exportações de Retorno Retorno #9ce7b779 Exportação de Retorn…" at bounding box center [531, 237] width 813 height 415
click at [301, 220] on div "Troca de Arquivos Exportações de Retorno Retorno #9ce7b779 Exportação de Retorn…" at bounding box center [531, 237] width 813 height 415
click at [920, 425] on span "Fechar" at bounding box center [910, 426] width 23 height 10
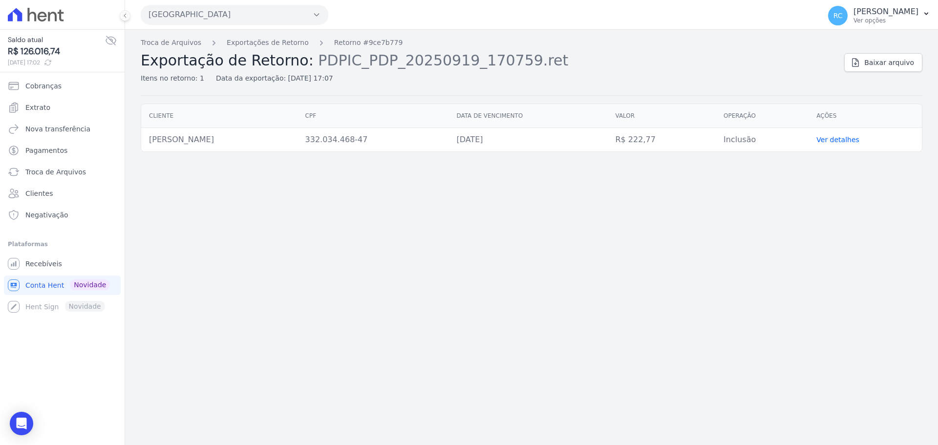
click at [920, 425] on div "Troca de Arquivos Exportações de Retorno Retorno #9ce7b779 Exportação de Retorn…" at bounding box center [531, 237] width 813 height 415
drag, startPoint x: 853, startPoint y: 135, endPoint x: 848, endPoint y: 139, distance: 6.3
click at [853, 134] on td "Ver detalhes" at bounding box center [865, 140] width 113 height 24
click at [847, 139] on link "Ver detalhes" at bounding box center [837, 140] width 43 height 8
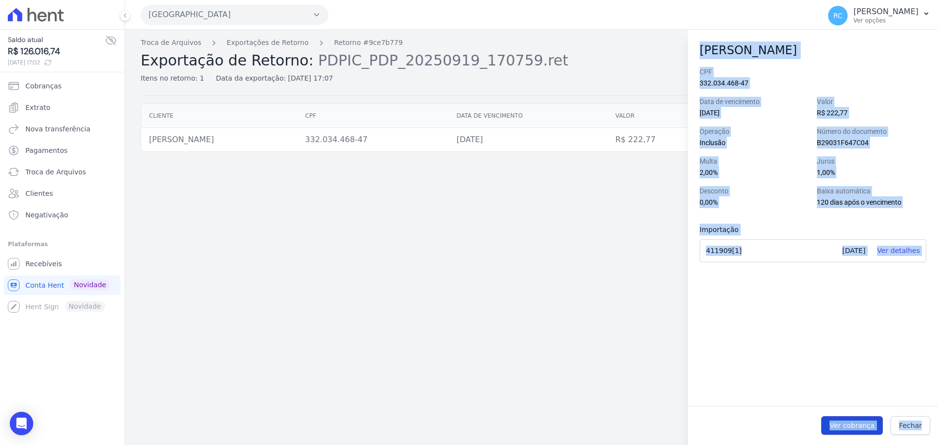
click at [868, 427] on span "Ver cobrança" at bounding box center [852, 426] width 45 height 10
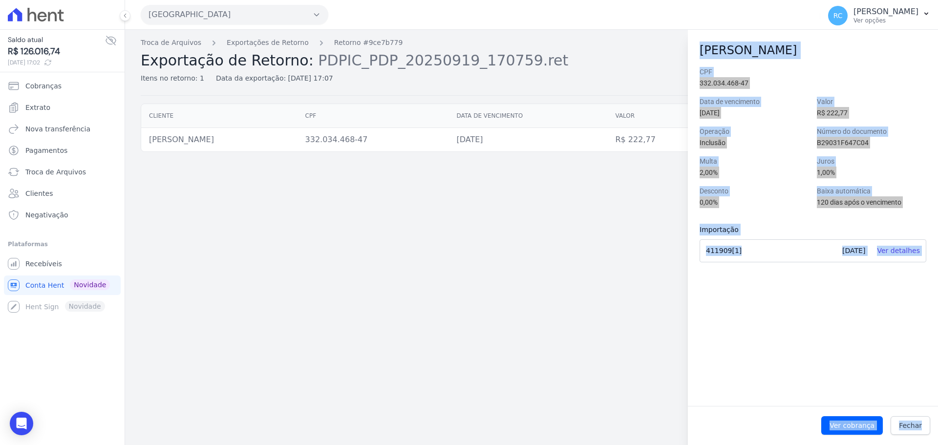
click at [549, 281] on div "Troca de Arquivos Exportações de Retorno Retorno #9ce7b779 Exportação de Retorn…" at bounding box center [531, 237] width 813 height 415
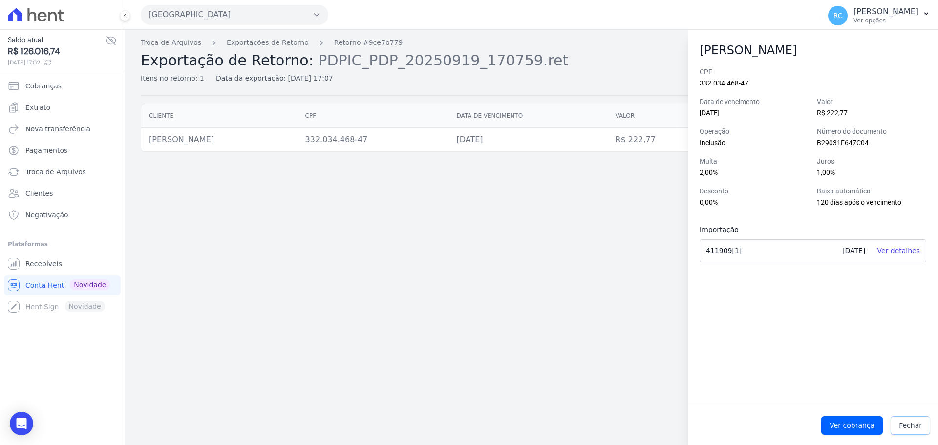
drag, startPoint x: 922, startPoint y: 432, endPoint x: 878, endPoint y: 394, distance: 58.5
click at [921, 432] on link "Fechar" at bounding box center [911, 425] width 40 height 19
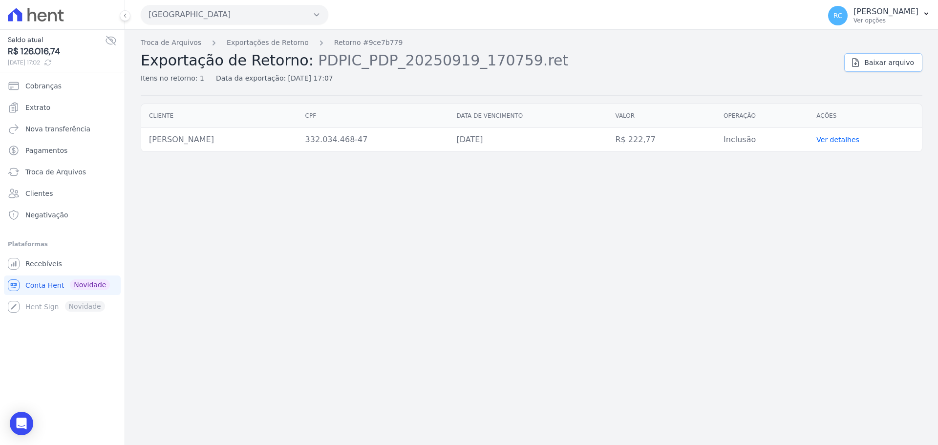
click at [882, 64] on span "Baixar arquivo" at bounding box center [889, 63] width 50 height 10
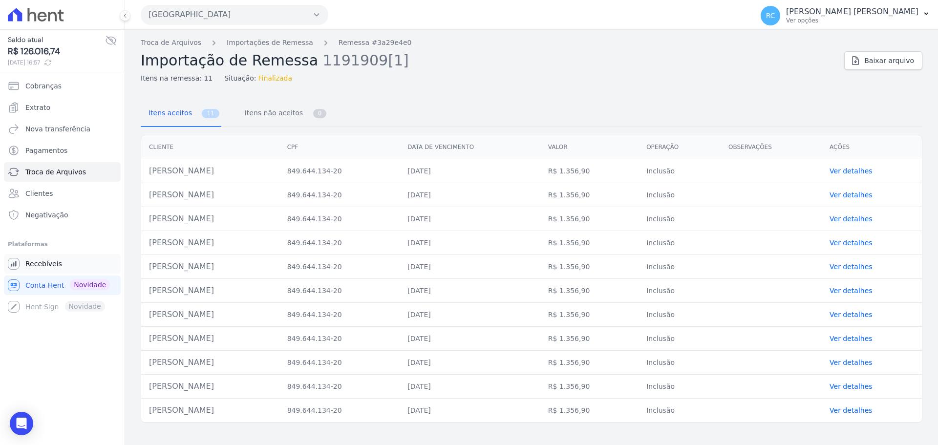
click at [65, 259] on link "Recebíveis" at bounding box center [62, 264] width 117 height 20
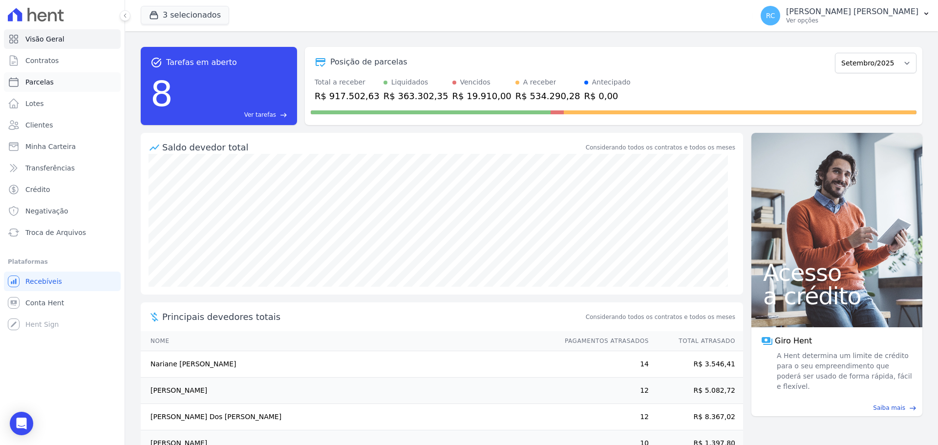
click at [52, 78] on link "Parcelas" at bounding box center [62, 82] width 117 height 20
select select
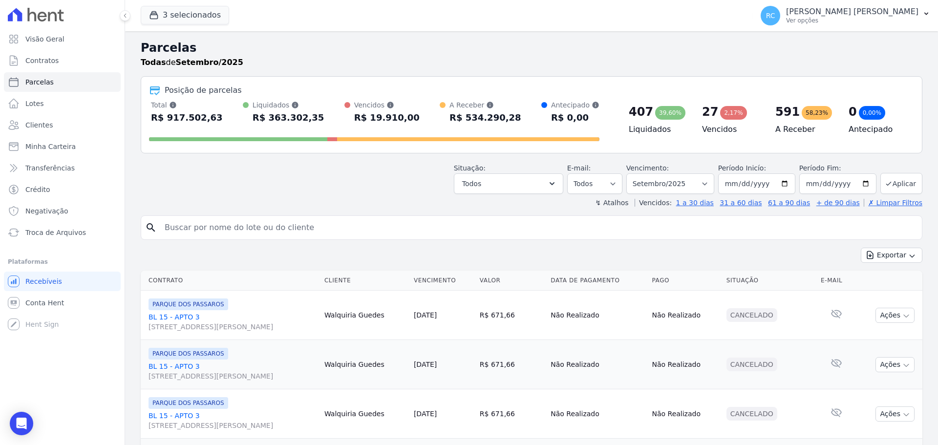
drag, startPoint x: 215, startPoint y: 223, endPoint x: 232, endPoint y: 221, distance: 16.7
click at [220, 223] on input "search" at bounding box center [538, 228] width 759 height 20
paste input "CLEBER THIAGO GONZAGA CLAUDINO"
type input "CLEBER THIAGO GONZAGA CLAUDINO"
select select
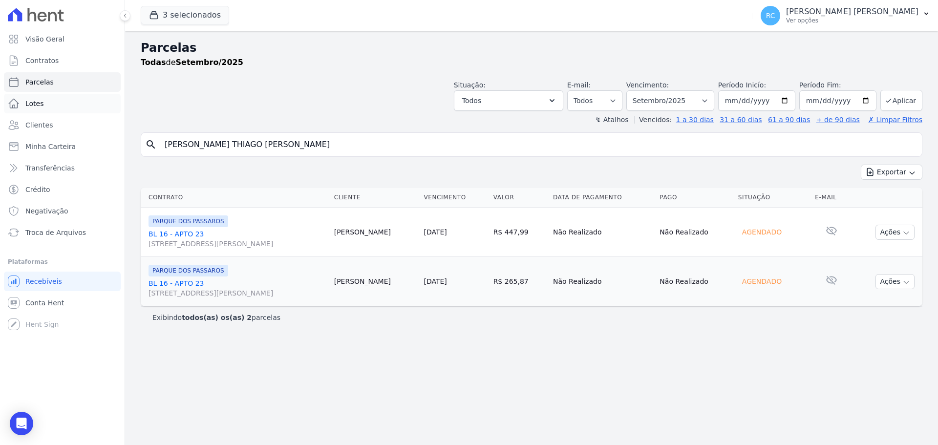
click at [3, 168] on div "Visão Geral Contratos [GEOGRAPHIC_DATA] Lotes Clientes Minha Carteira Transferê…" at bounding box center [469, 222] width 938 height 445
paste input "HELIO RODRIGUES DE SOUZA JUNIOR"
type input "HELIO RODRIGUES DE SOUZA JUNIOR"
select select
